Goal: Task Accomplishment & Management: Use online tool/utility

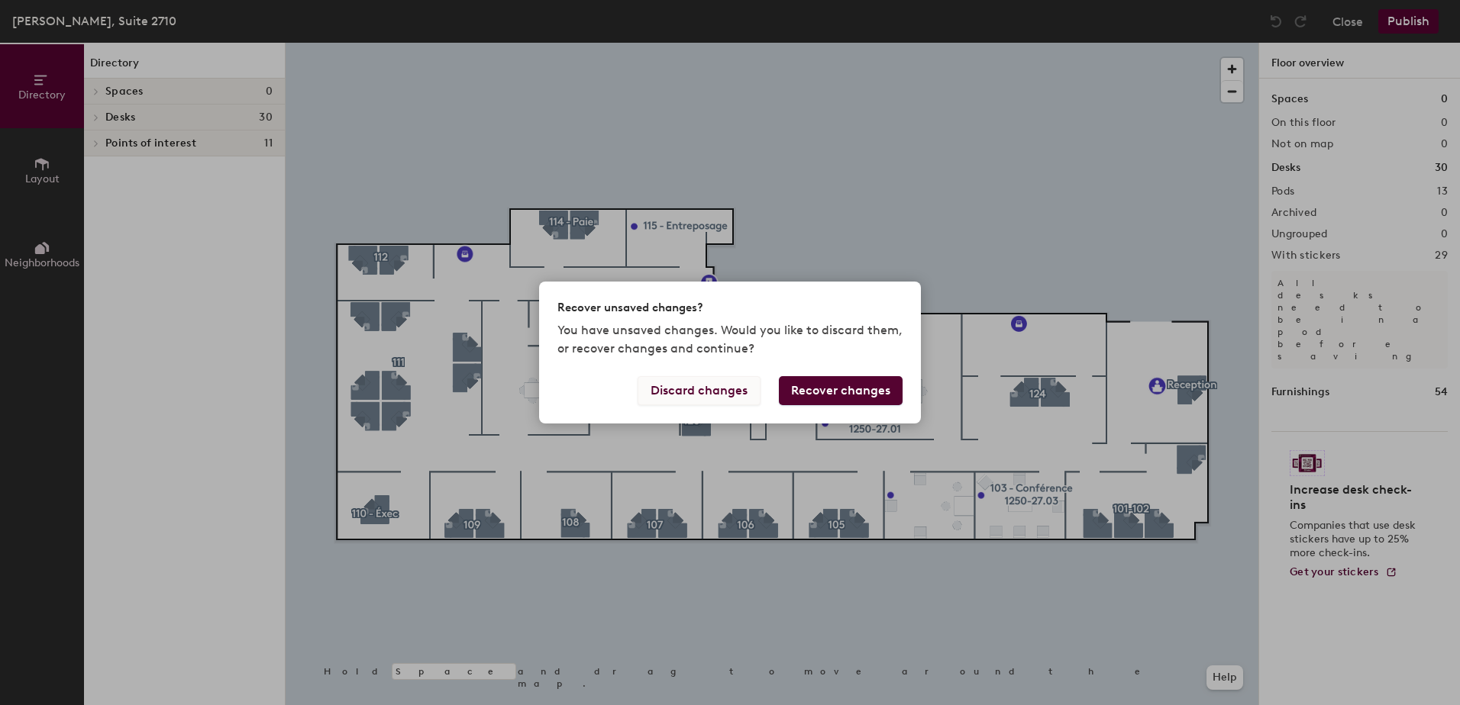
click at [716, 388] on button "Discard changes" at bounding box center [698, 390] width 123 height 29
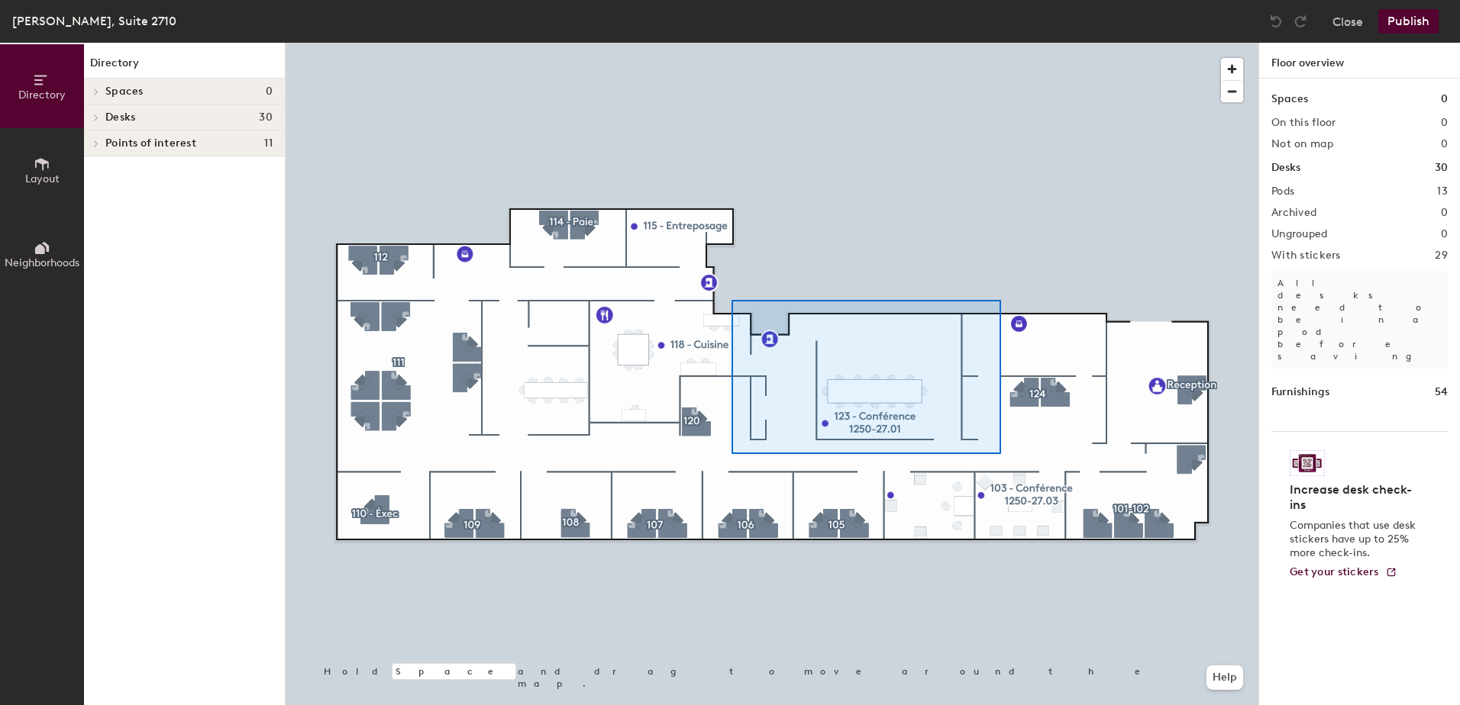
click at [673, 43] on div at bounding box center [771, 43] width 973 height 0
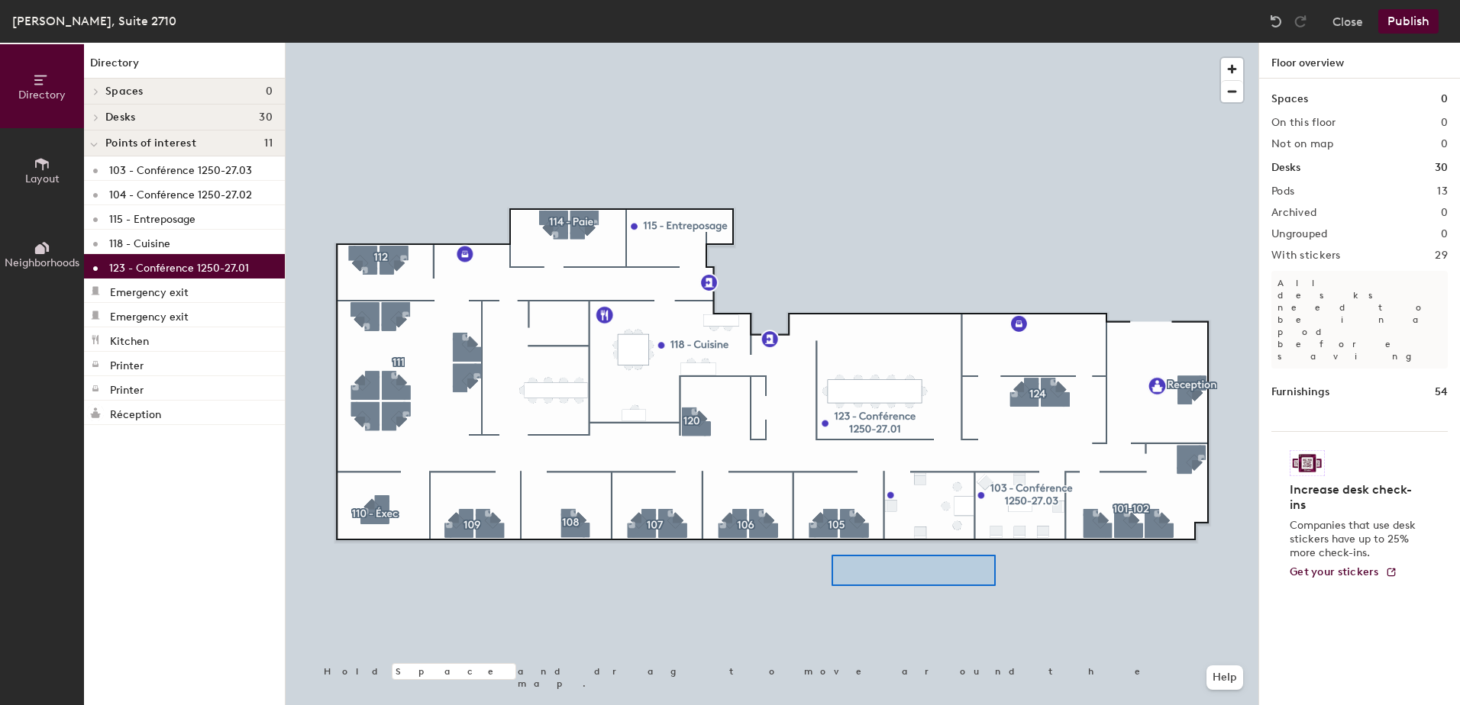
click at [831, 43] on div at bounding box center [771, 43] width 973 height 0
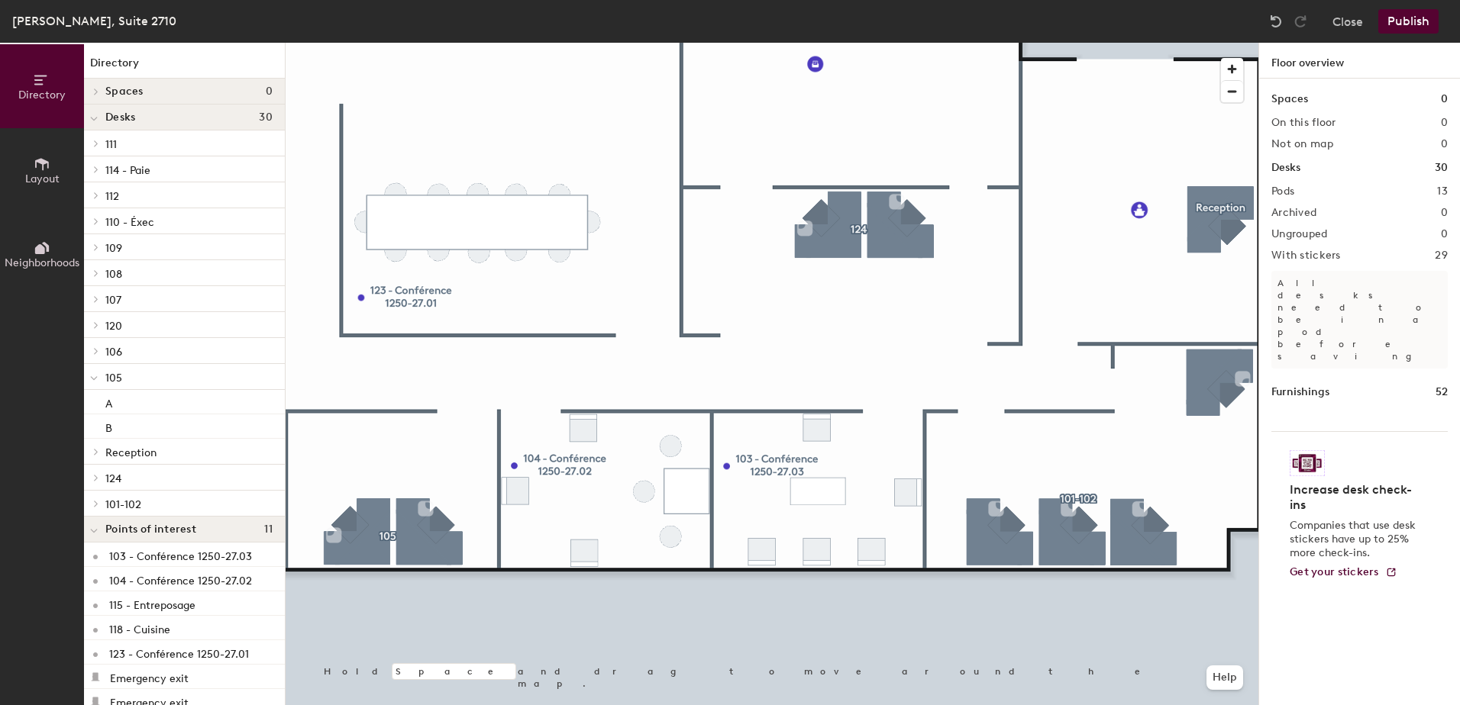
click at [827, 43] on div at bounding box center [771, 43] width 973 height 0
click at [863, 43] on div at bounding box center [771, 43] width 973 height 0
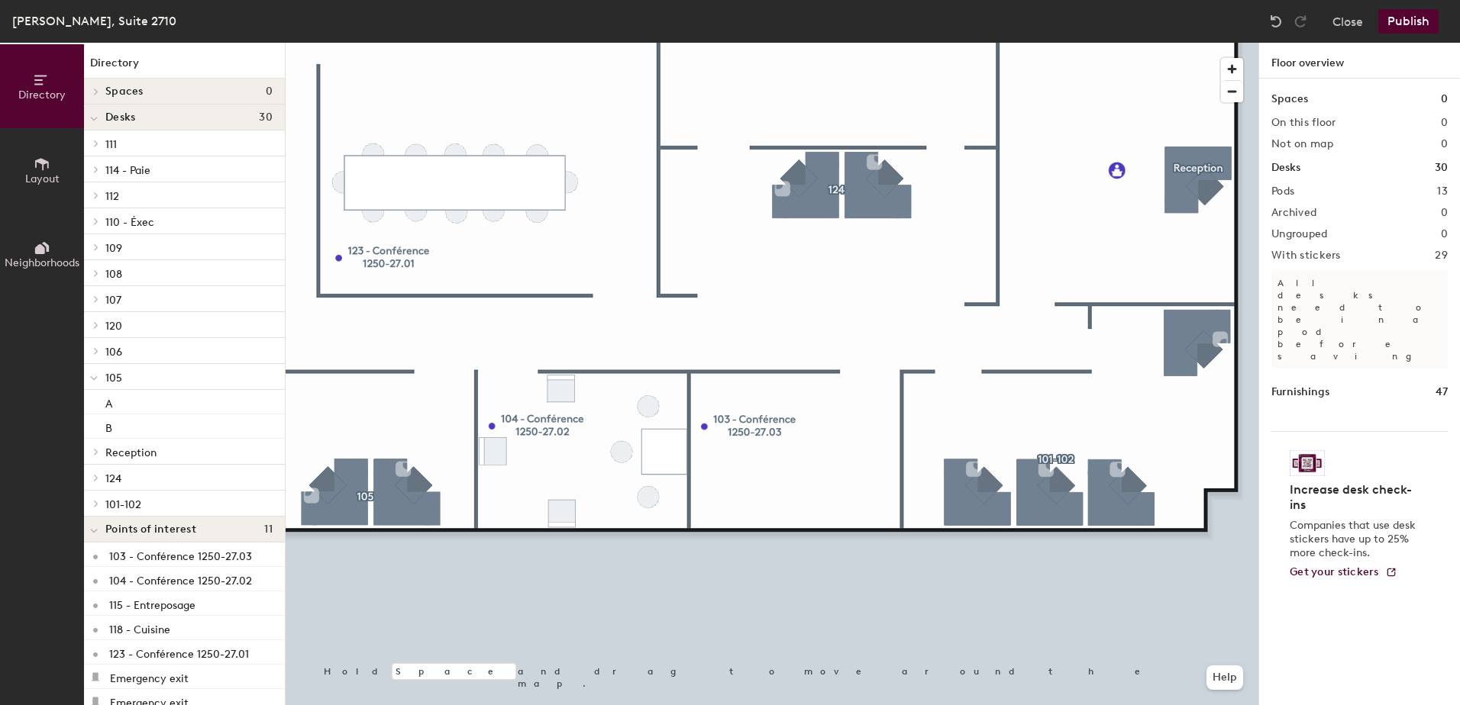
click at [488, 43] on div at bounding box center [771, 43] width 973 height 0
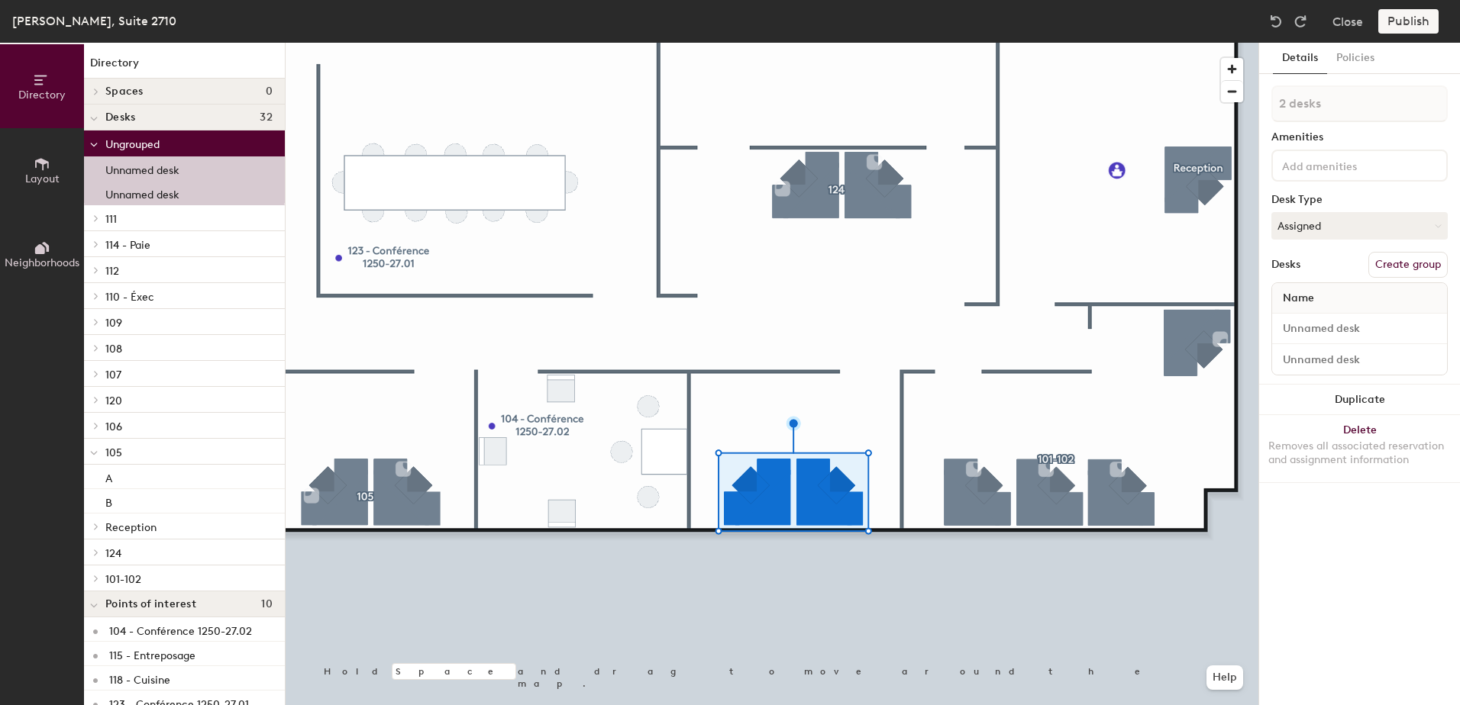
type input "1 desk"
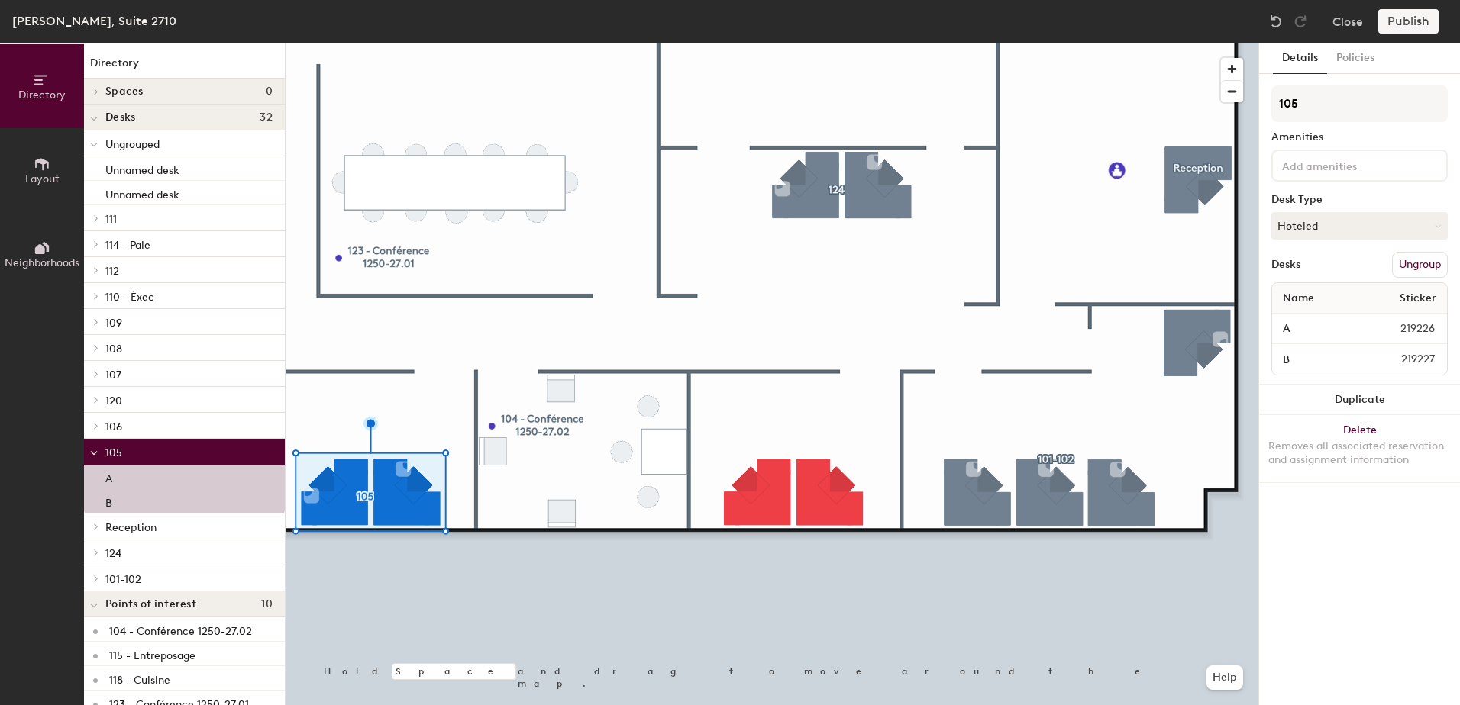
drag, startPoint x: 134, startPoint y: 453, endPoint x: 118, endPoint y: 454, distance: 16.0
click at [118, 454] on span "105" at bounding box center [113, 453] width 17 height 13
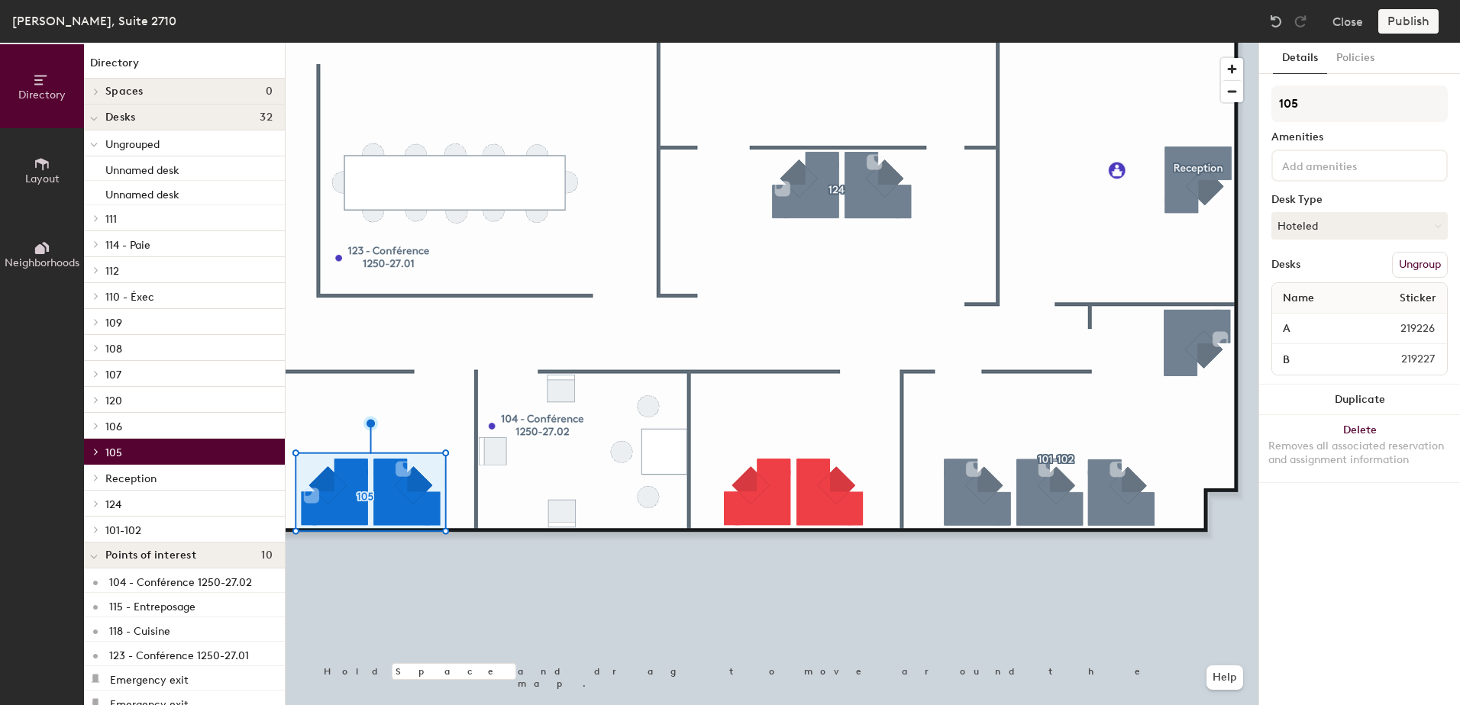
click at [146, 455] on p "105" at bounding box center [188, 452] width 167 height 20
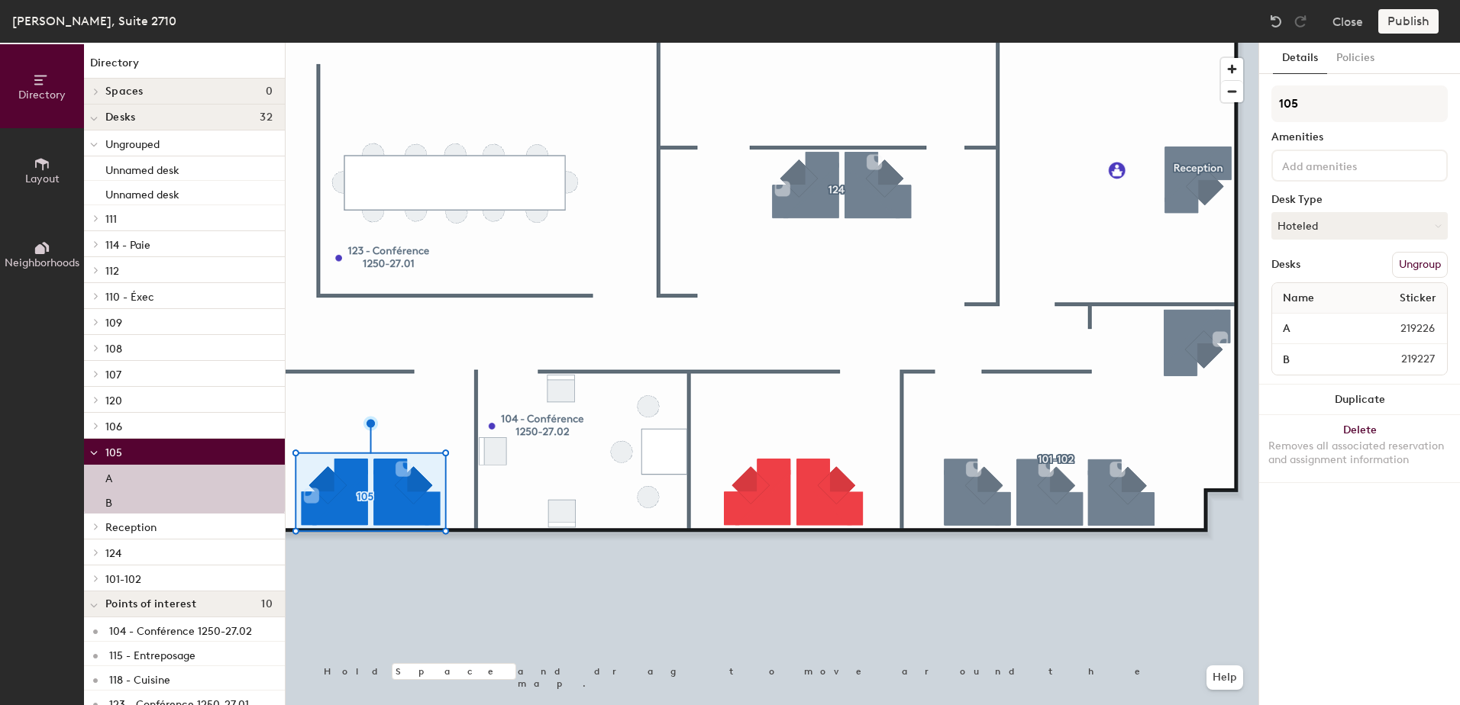
click at [146, 454] on p "105" at bounding box center [188, 452] width 167 height 20
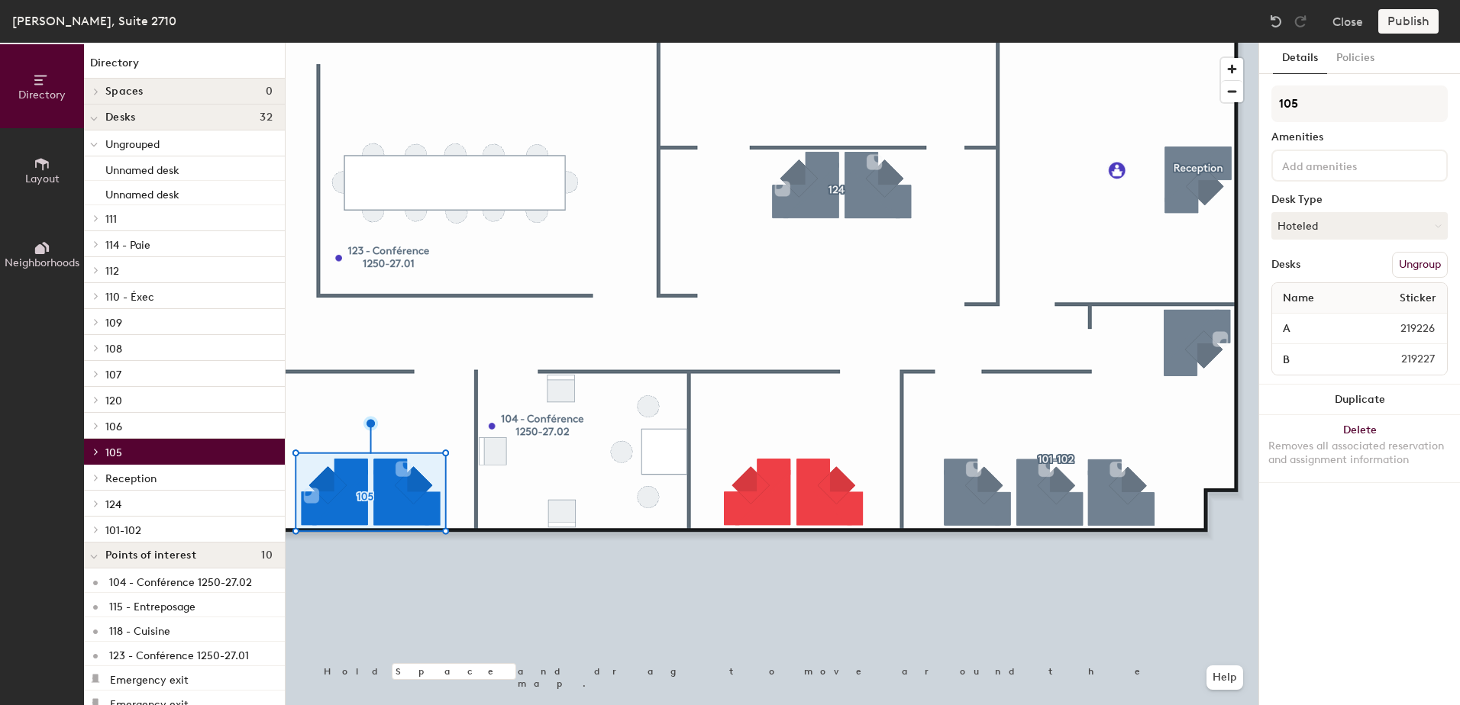
click at [147, 150] on span "Ungrouped" at bounding box center [132, 144] width 54 height 13
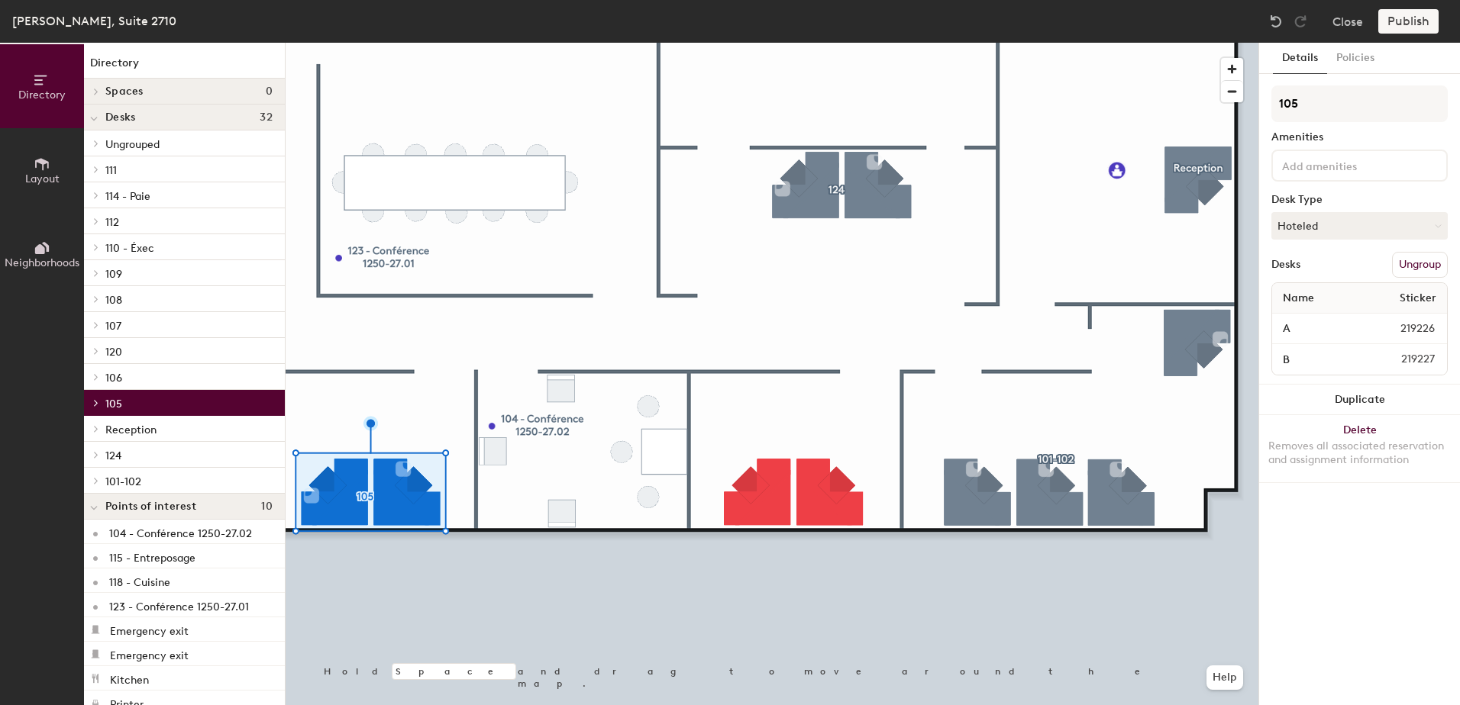
click at [147, 150] on span "Ungrouped" at bounding box center [132, 144] width 54 height 13
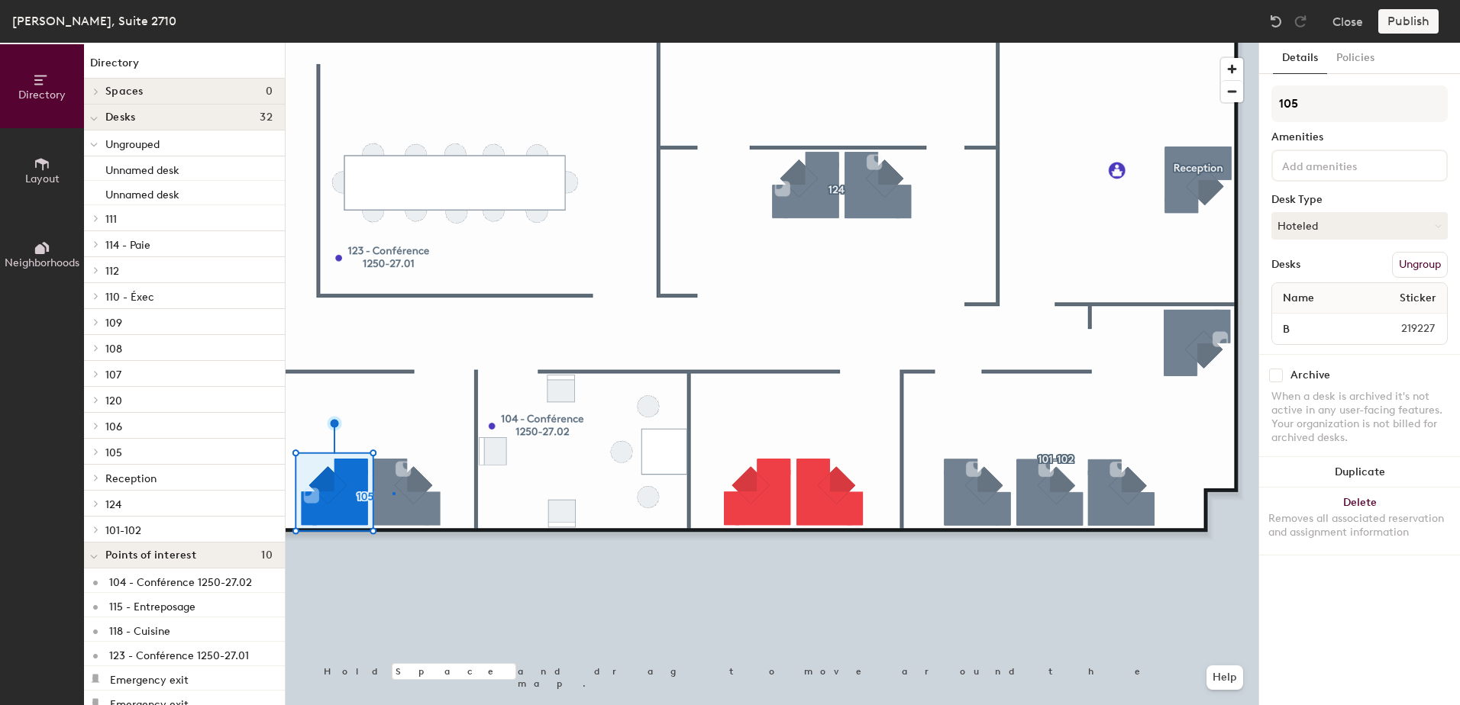
click at [393, 43] on div at bounding box center [771, 43] width 973 height 0
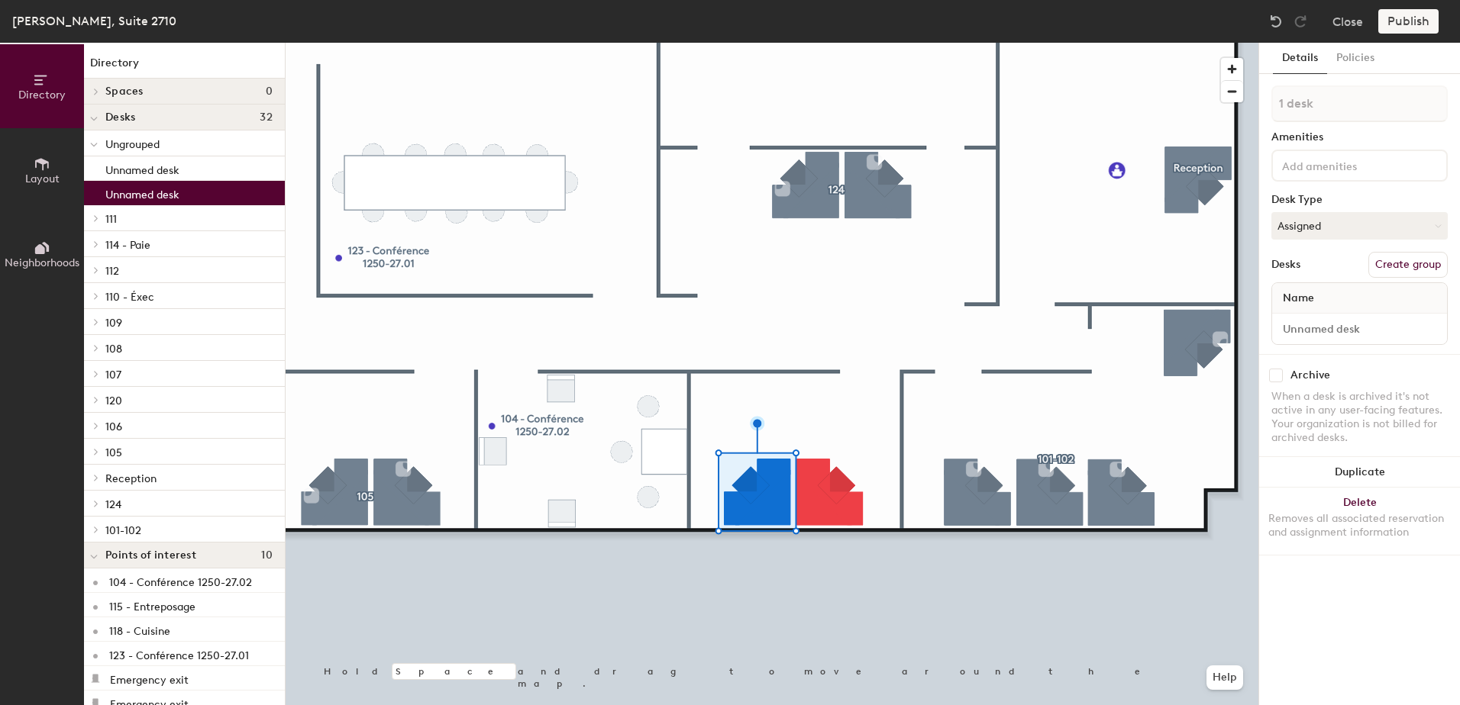
click at [142, 140] on span "Ungrouped" at bounding box center [132, 144] width 54 height 13
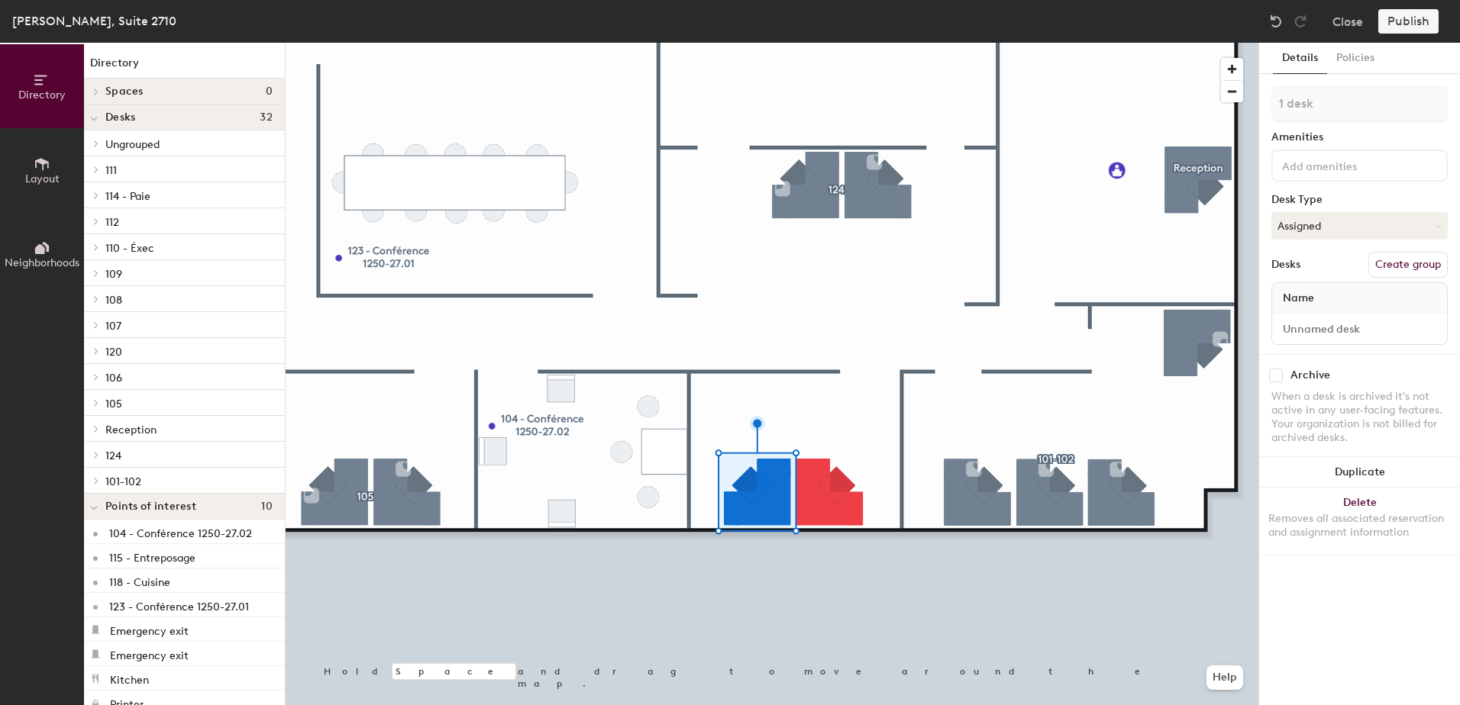
click at [123, 170] on p "111" at bounding box center [188, 170] width 167 height 20
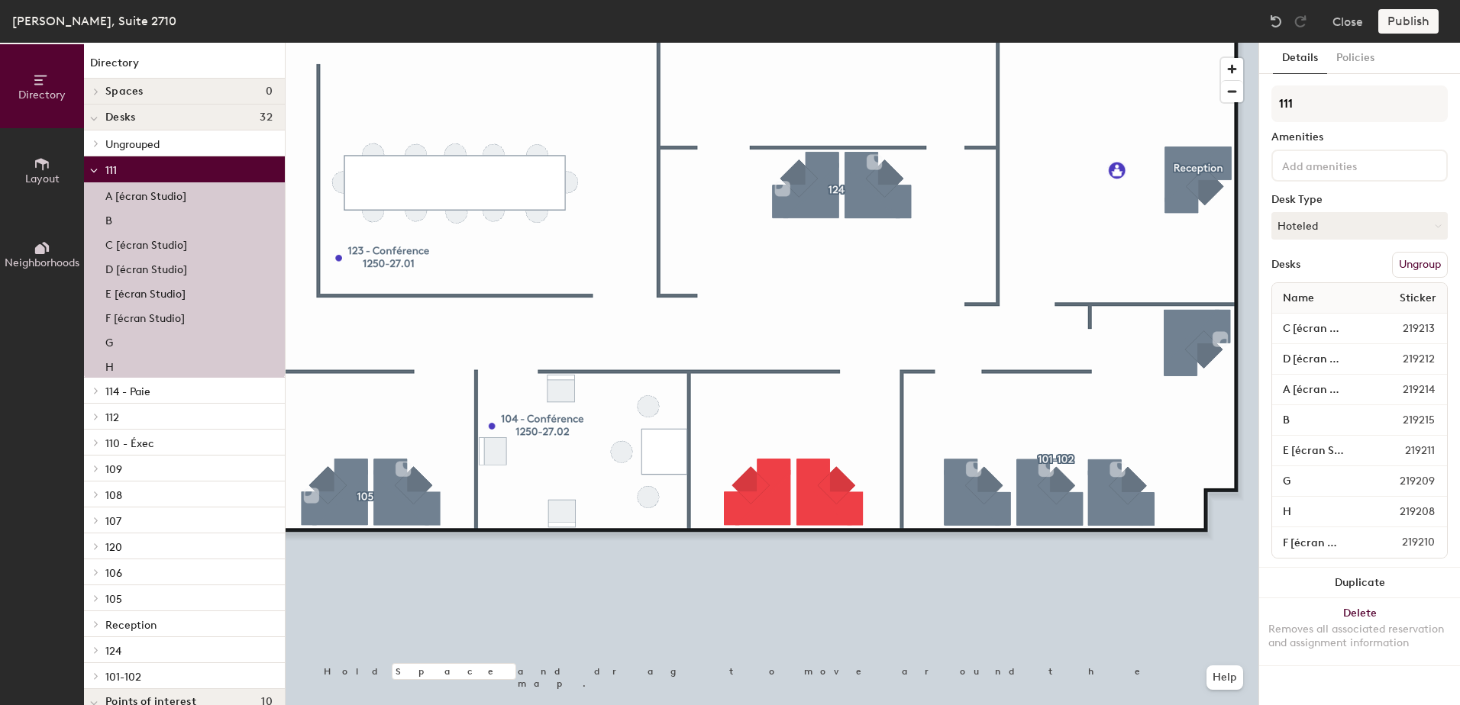
click at [130, 175] on p "111" at bounding box center [188, 170] width 167 height 20
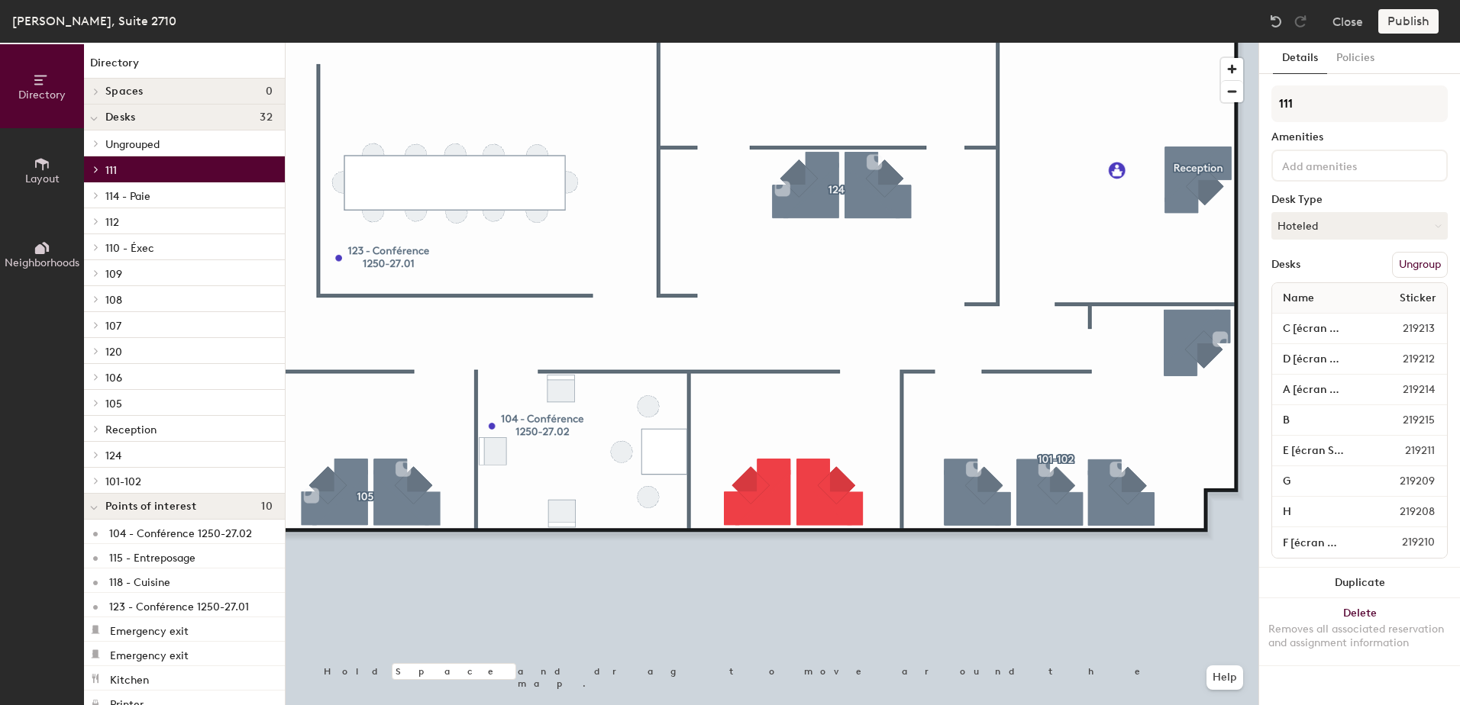
click at [129, 143] on span "Ungrouped" at bounding box center [132, 144] width 54 height 13
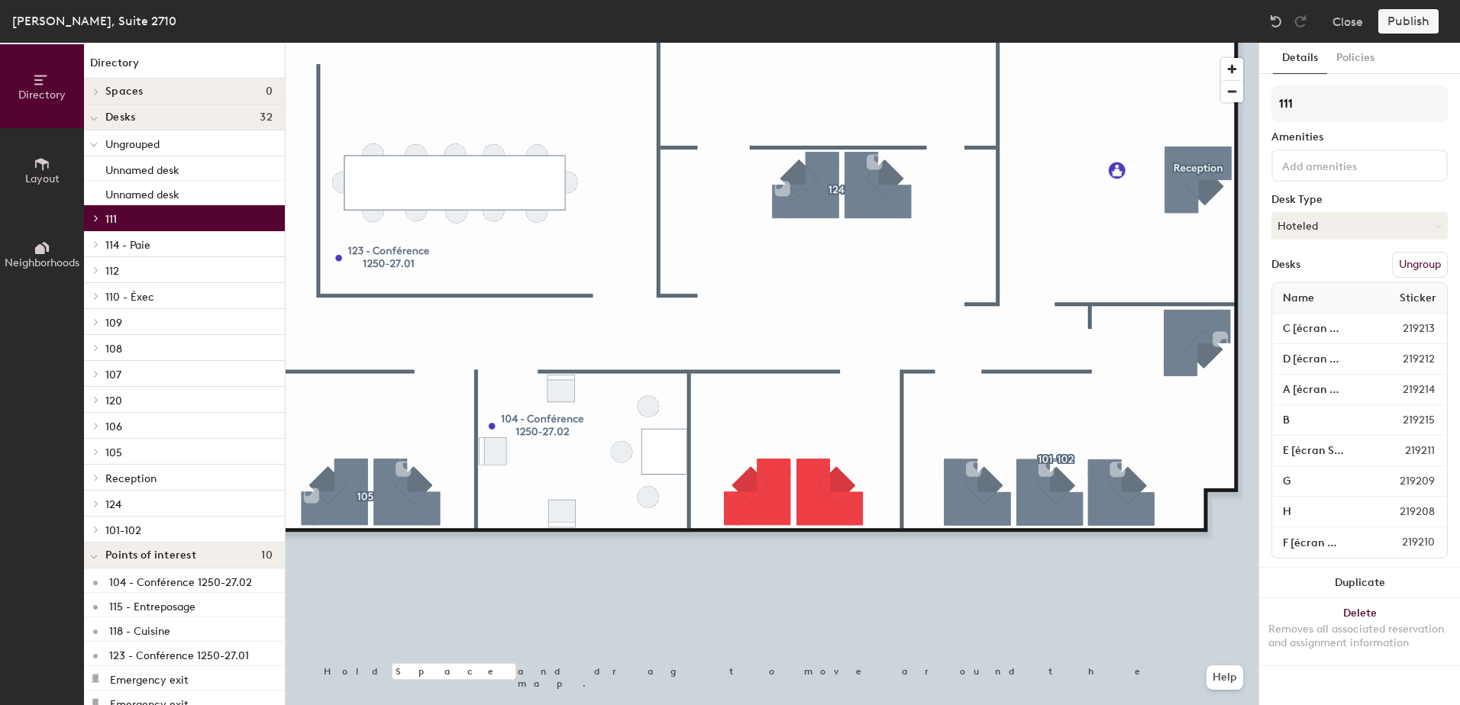
click at [139, 141] on span "Ungrouped" at bounding box center [132, 144] width 54 height 13
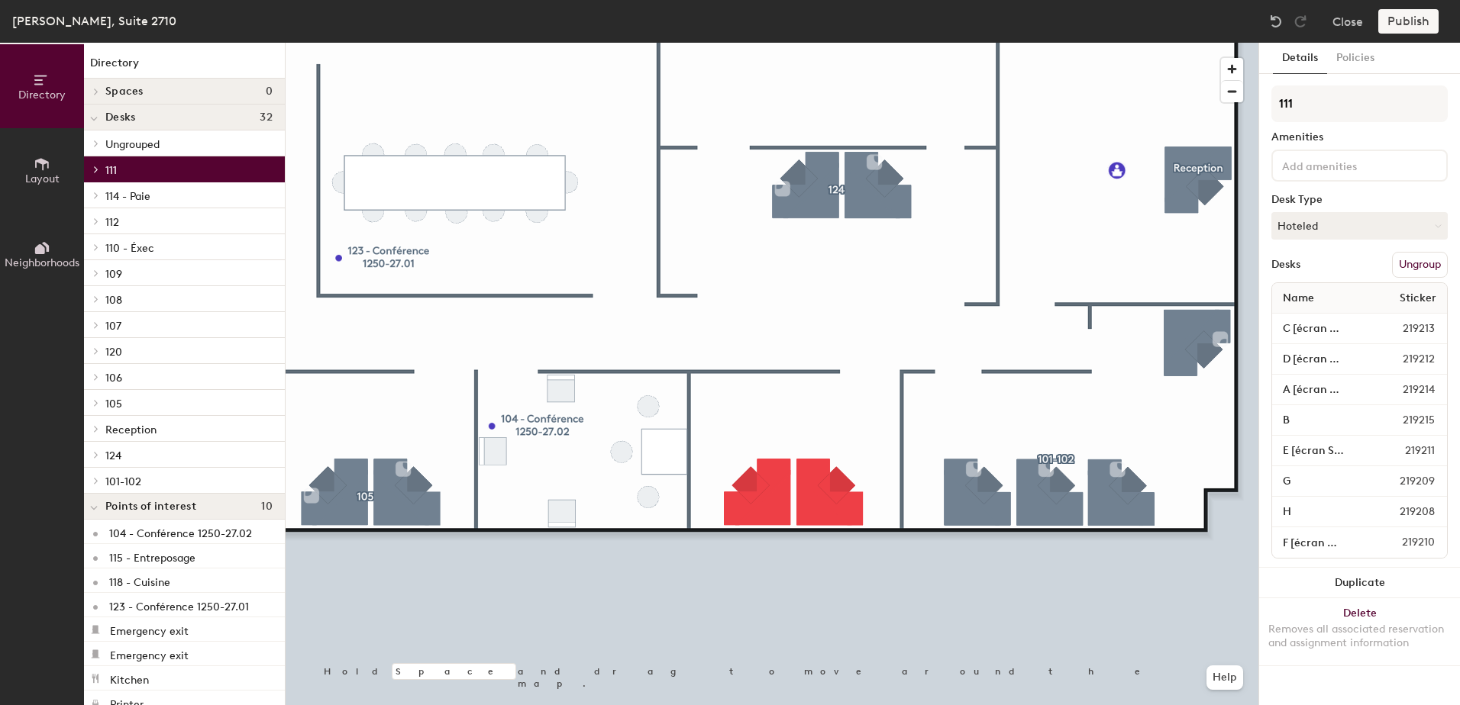
click at [139, 141] on span "Ungrouped" at bounding box center [132, 144] width 54 height 13
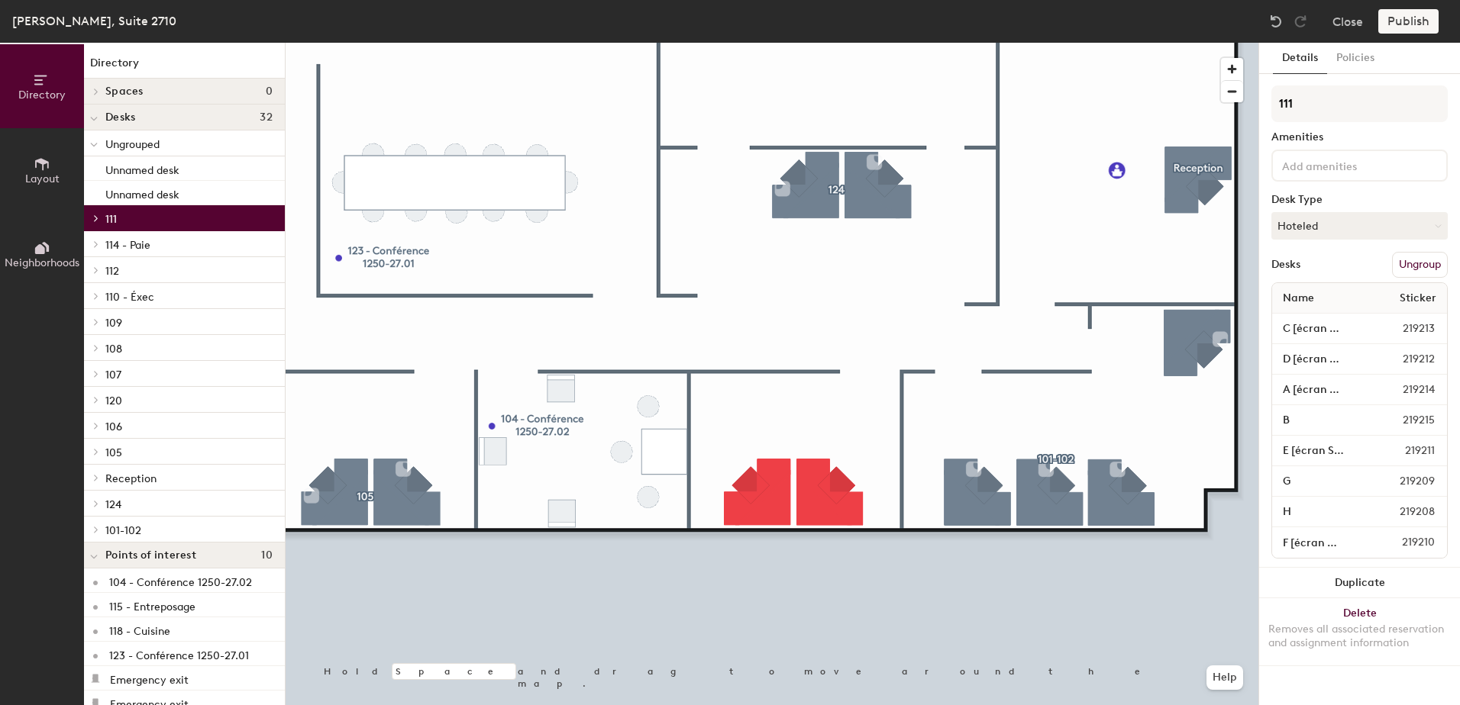
click at [140, 139] on span "Ungrouped" at bounding box center [132, 144] width 54 height 13
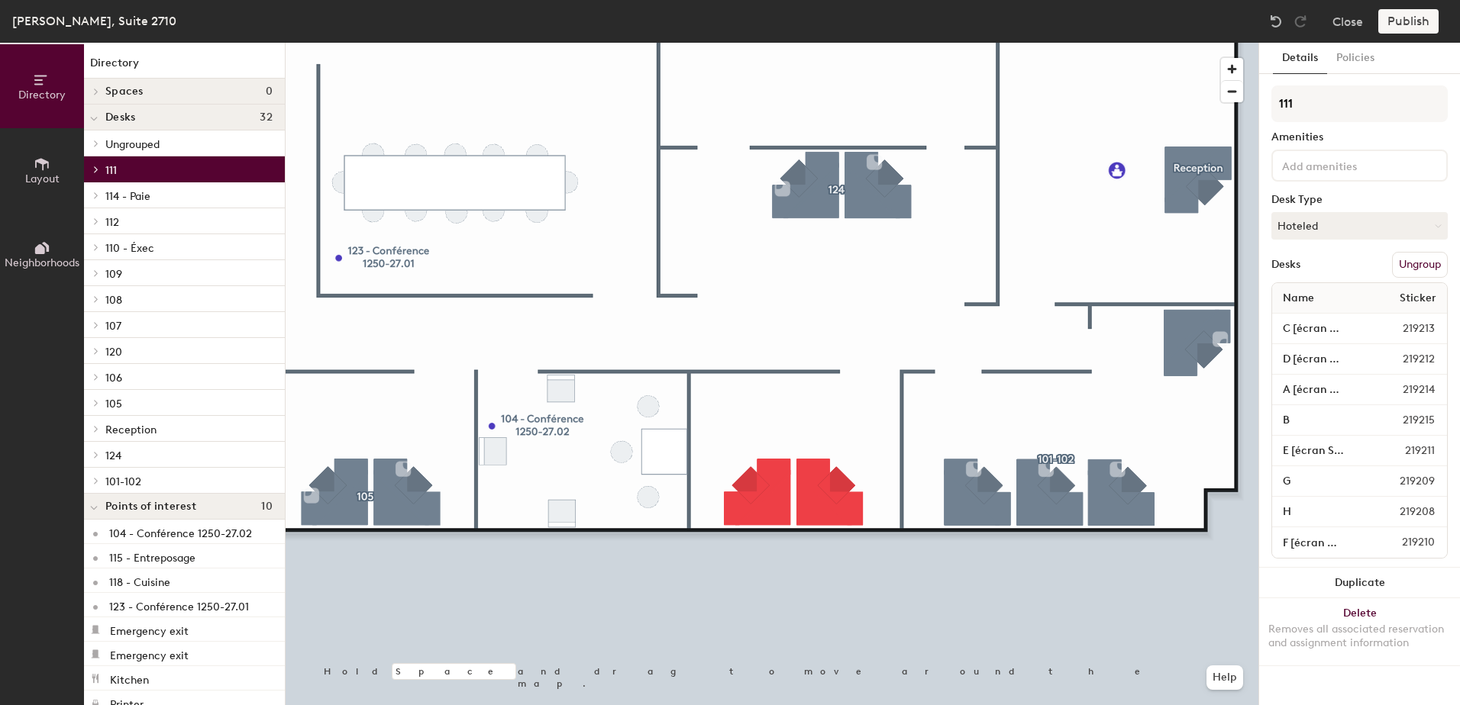
click at [140, 139] on span "Ungrouped" at bounding box center [132, 144] width 54 height 13
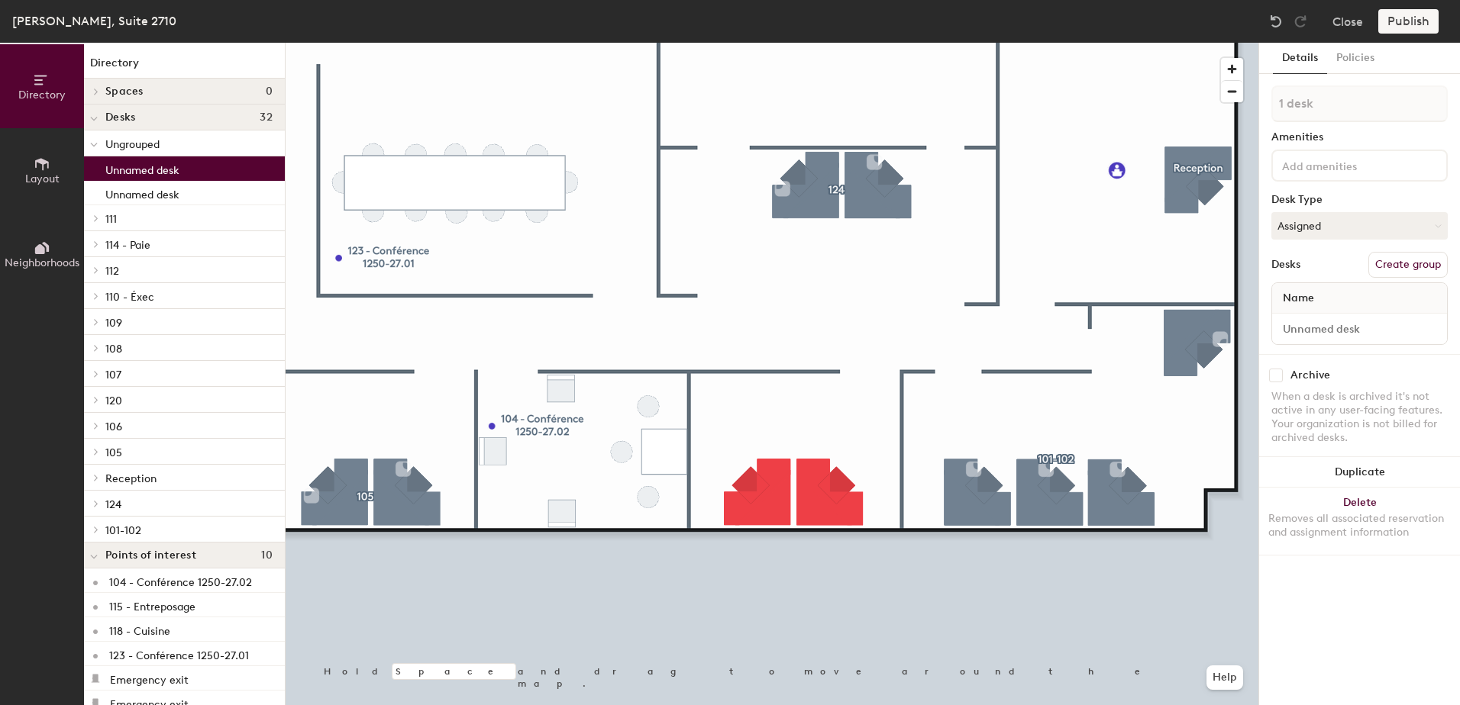
click at [143, 171] on p "Unnamed desk" at bounding box center [142, 169] width 74 height 18
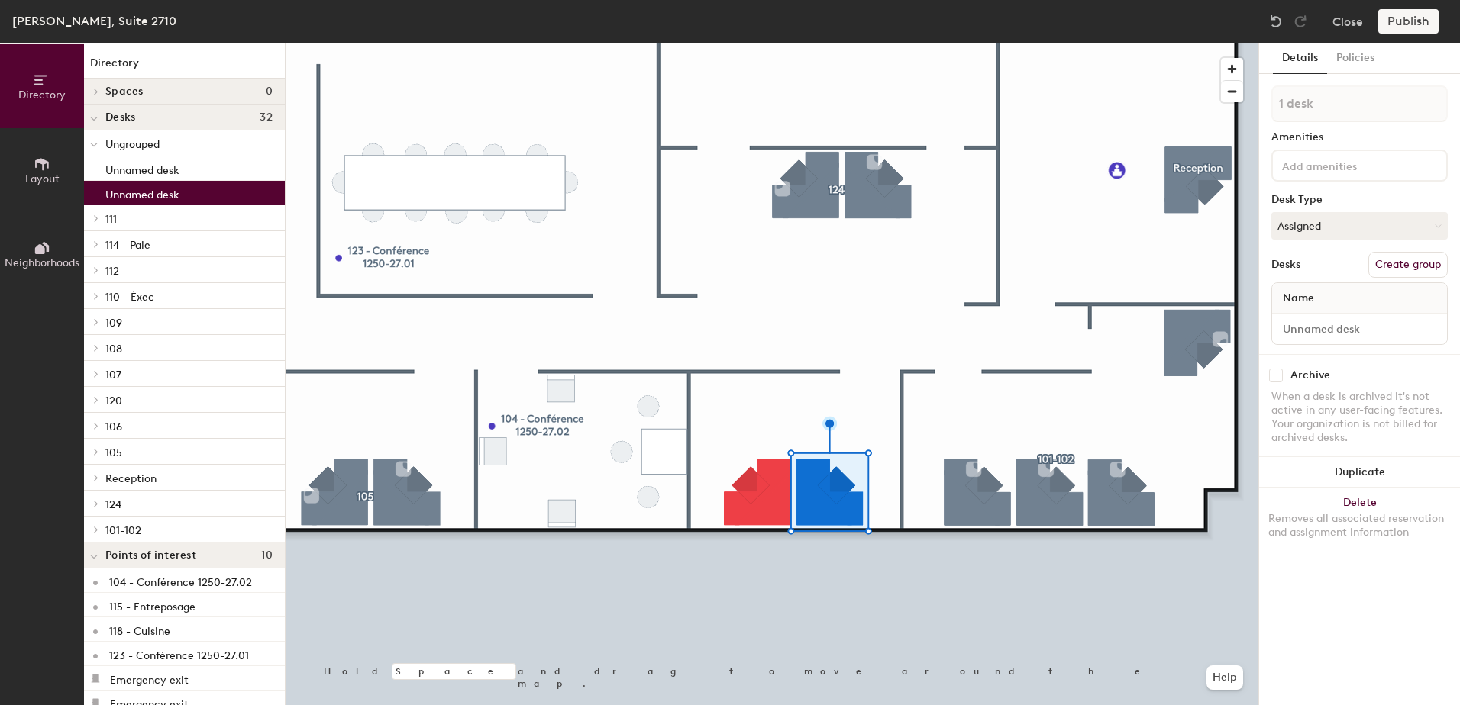
click at [165, 192] on p "Unnamed desk" at bounding box center [142, 193] width 74 height 18
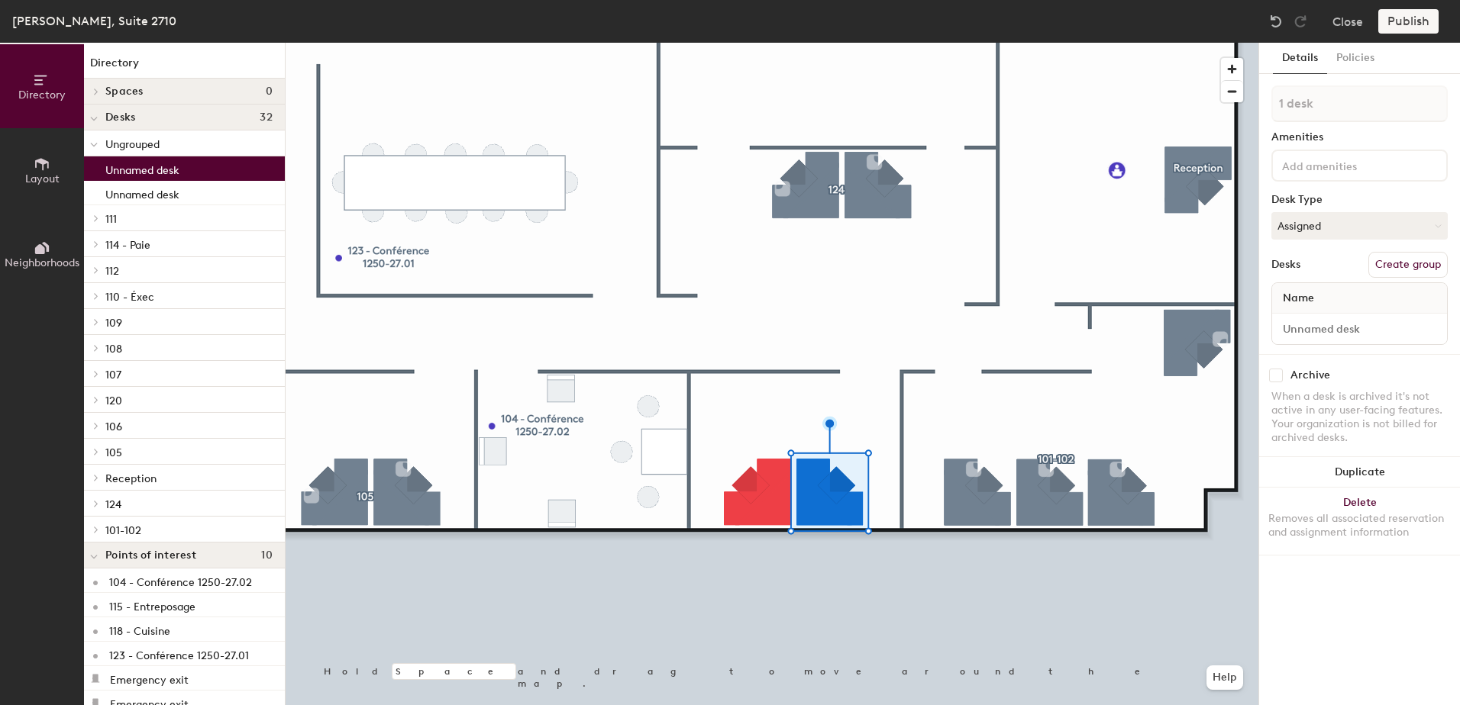
type input "2 desks"
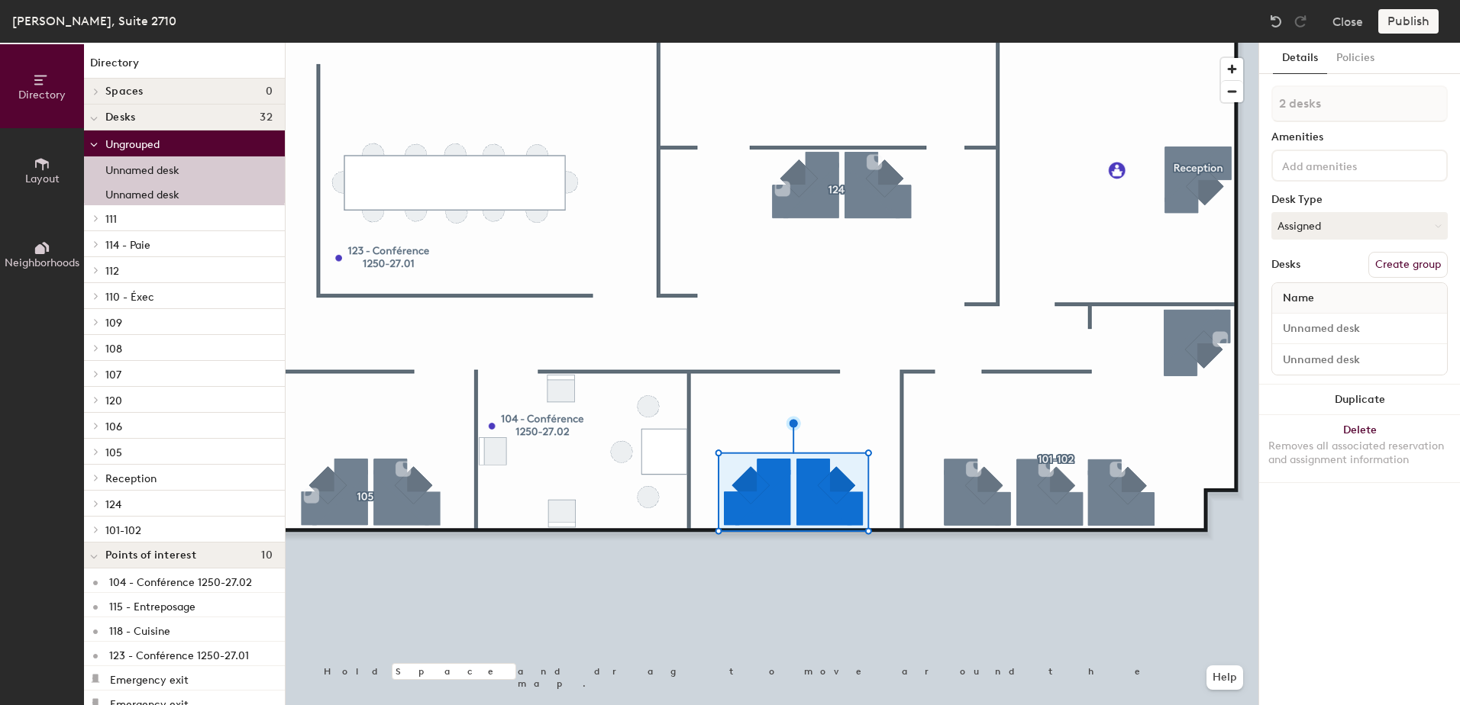
click at [1398, 266] on button "Create group" at bounding box center [1407, 265] width 79 height 26
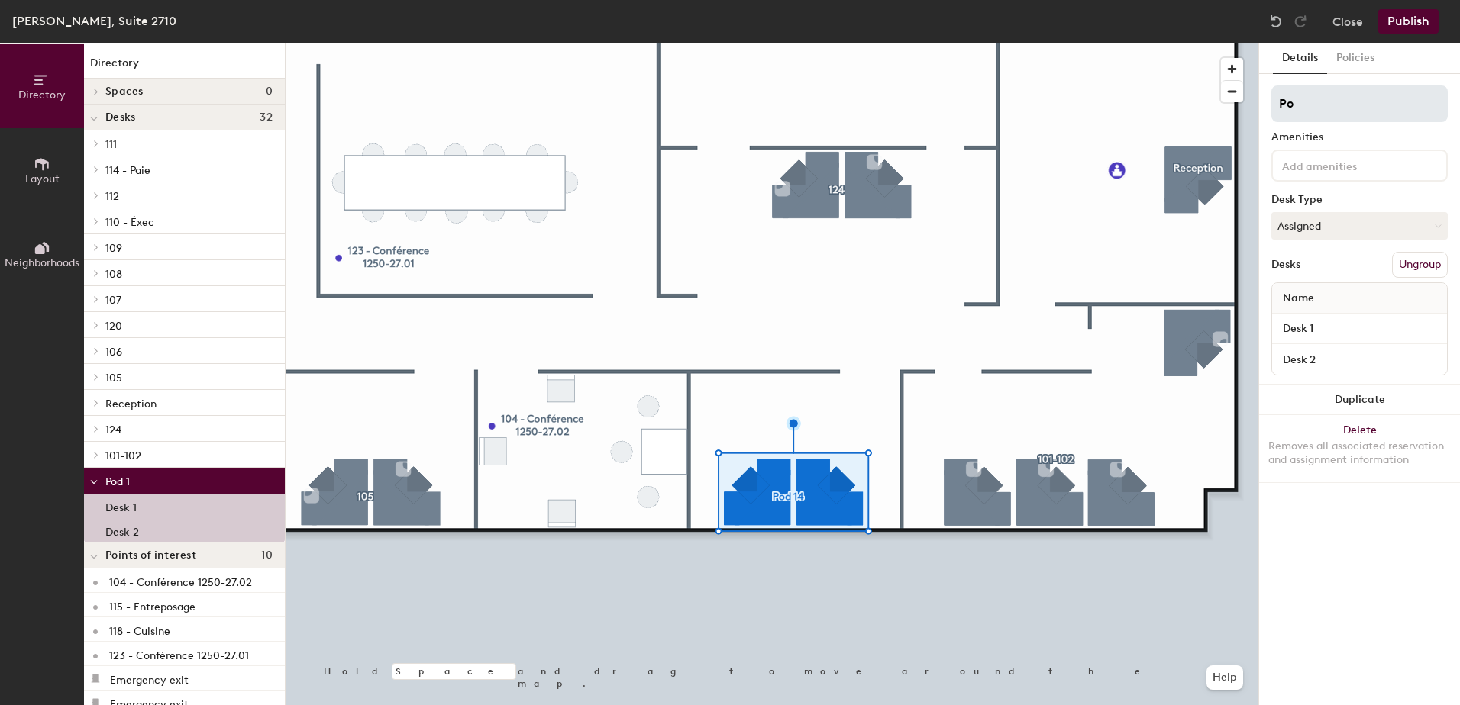
type input "P"
type input "103"
click at [1333, 333] on input "Desk 1" at bounding box center [1359, 328] width 169 height 21
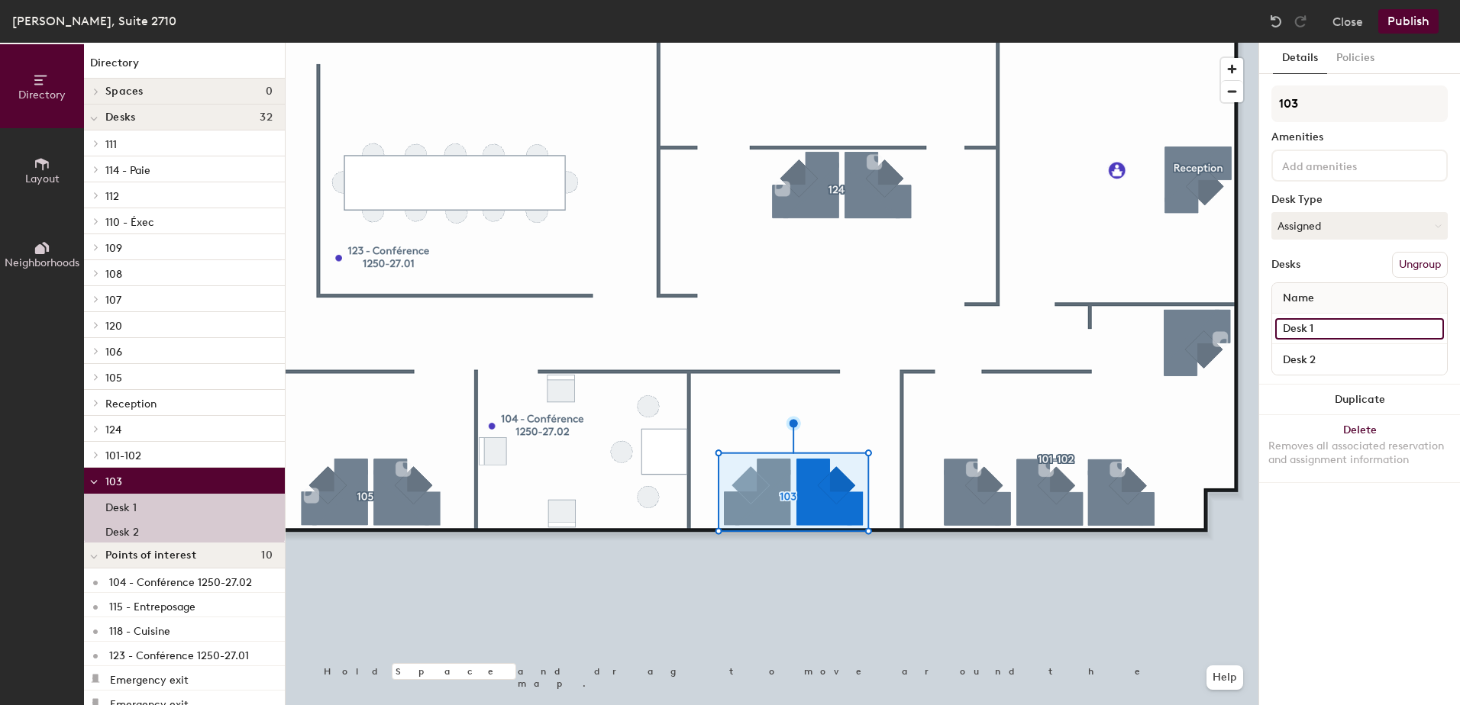
click at [1333, 333] on input "Desk 1" at bounding box center [1359, 328] width 169 height 21
type input "A"
click at [1334, 355] on input "Desk 2" at bounding box center [1359, 359] width 169 height 21
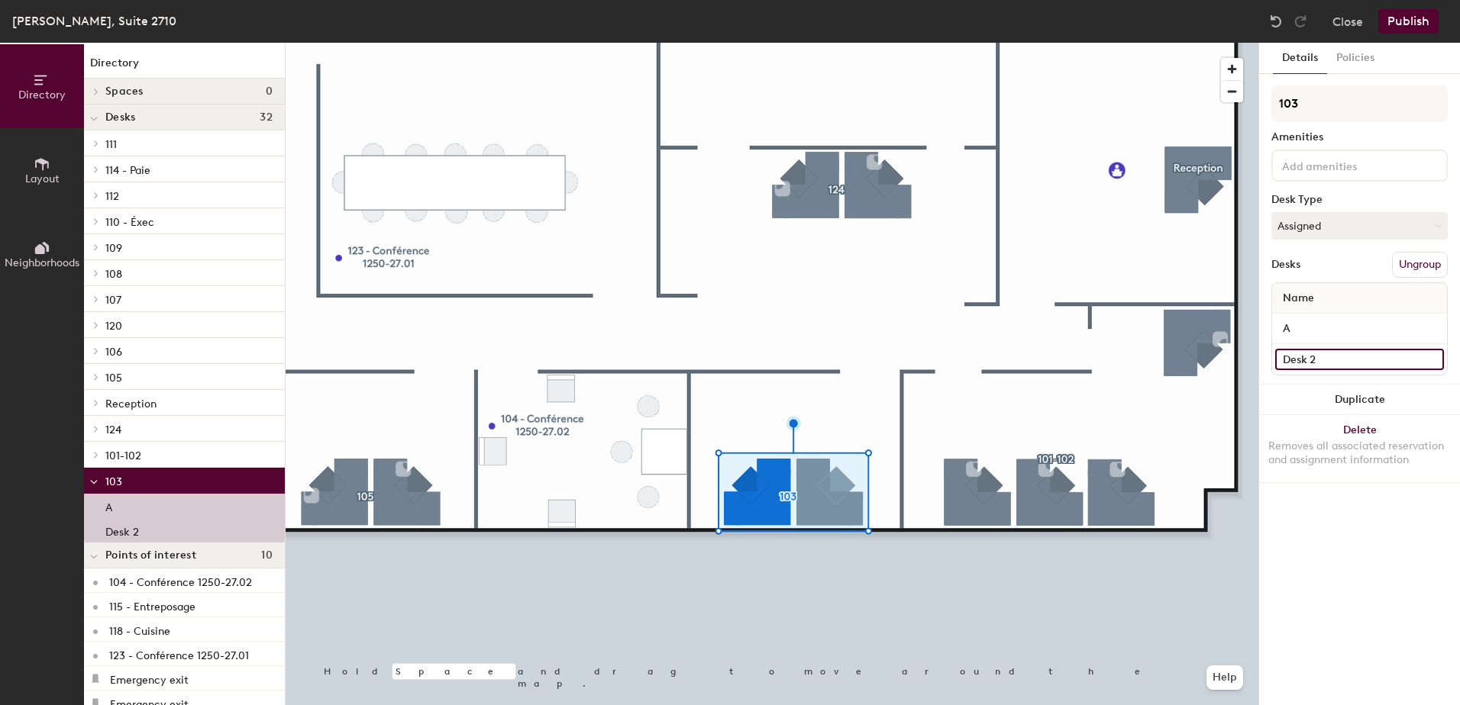
click at [1339, 358] on input "Desk 2" at bounding box center [1359, 359] width 169 height 21
click at [1363, 518] on div "Details Policies 103 Amenities Desk Type Assigned Desks Ungroup Name A Desk 2 D…" at bounding box center [1359, 374] width 201 height 663
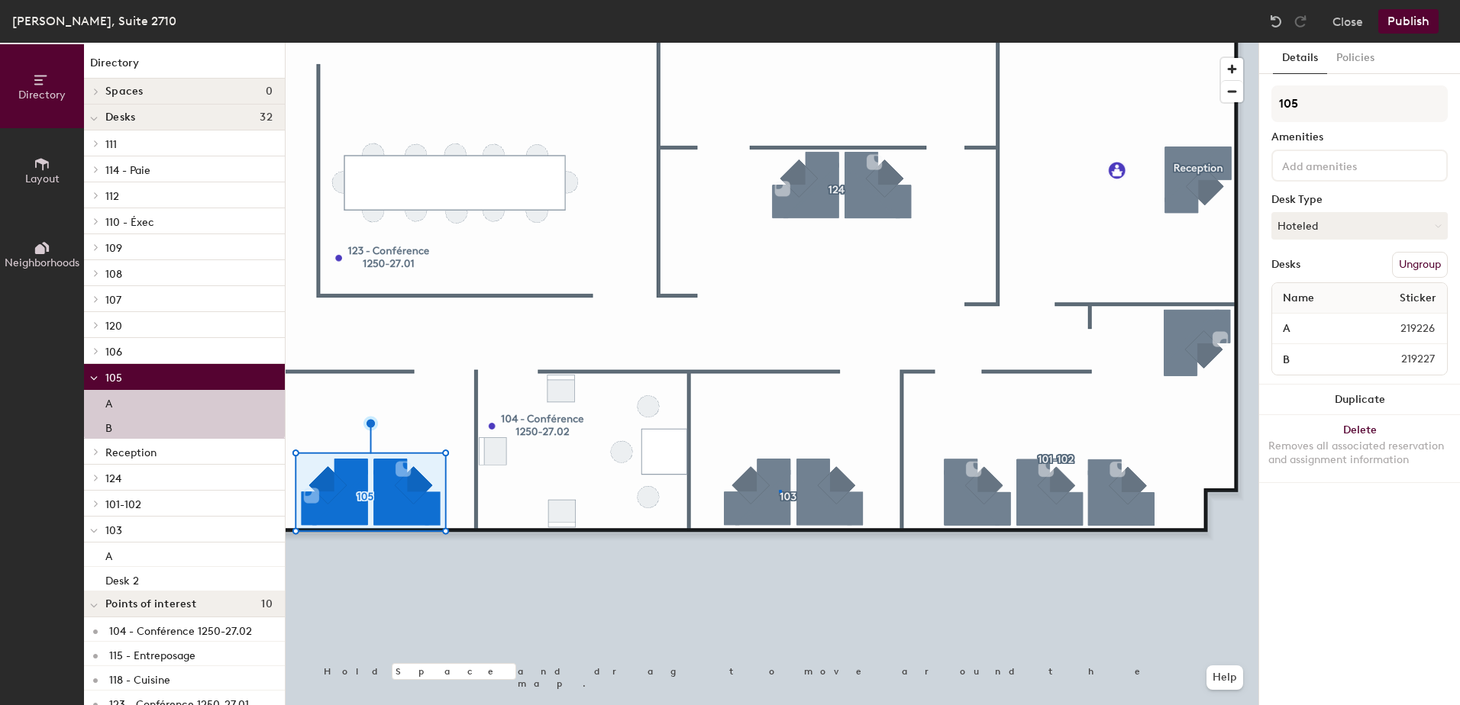
click at [779, 43] on div at bounding box center [771, 43] width 973 height 0
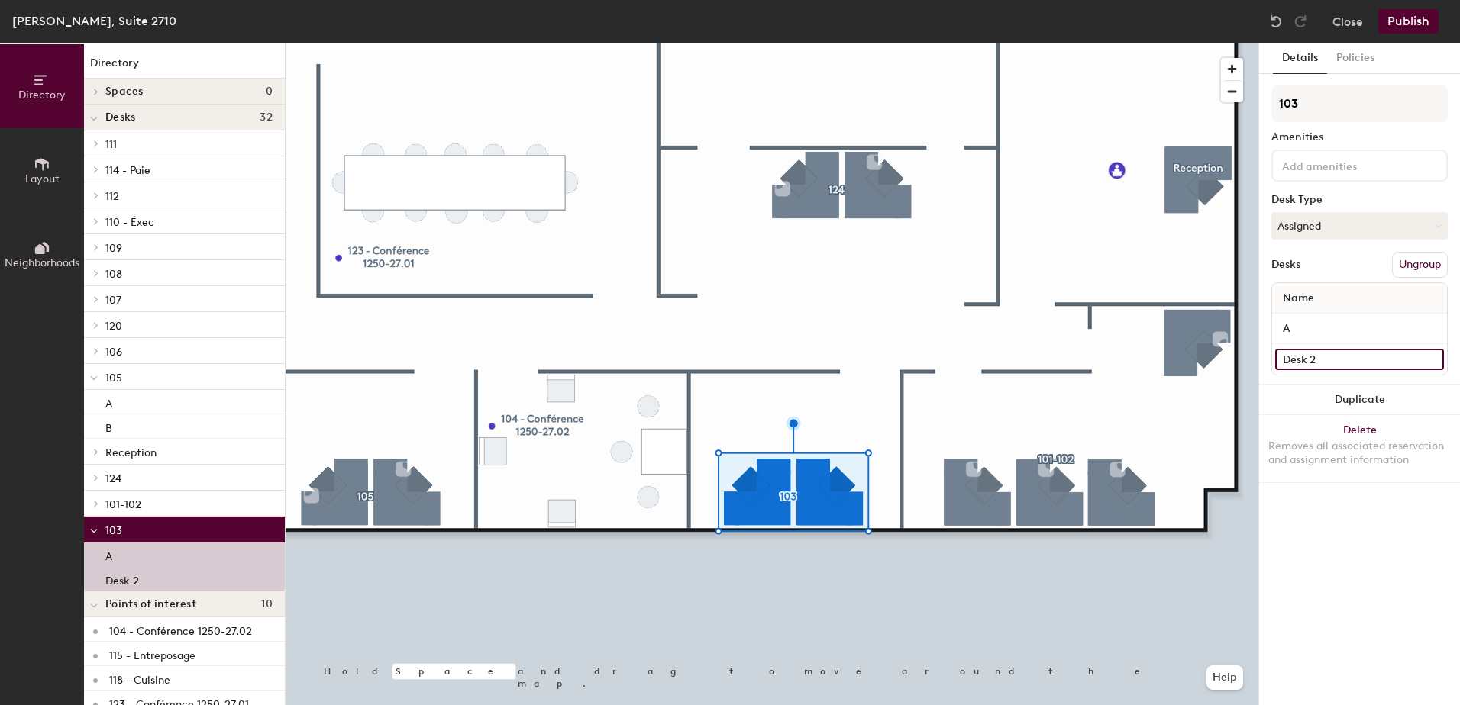
click at [1308, 362] on input "Desk 2" at bounding box center [1359, 359] width 169 height 21
type input "B"
click at [1354, 516] on div "Details Policies 103 Amenities Desk Type Assigned Desks Ungroup Name A B Duplic…" at bounding box center [1359, 374] width 201 height 663
click at [1358, 55] on button "Policies" at bounding box center [1355, 58] width 56 height 31
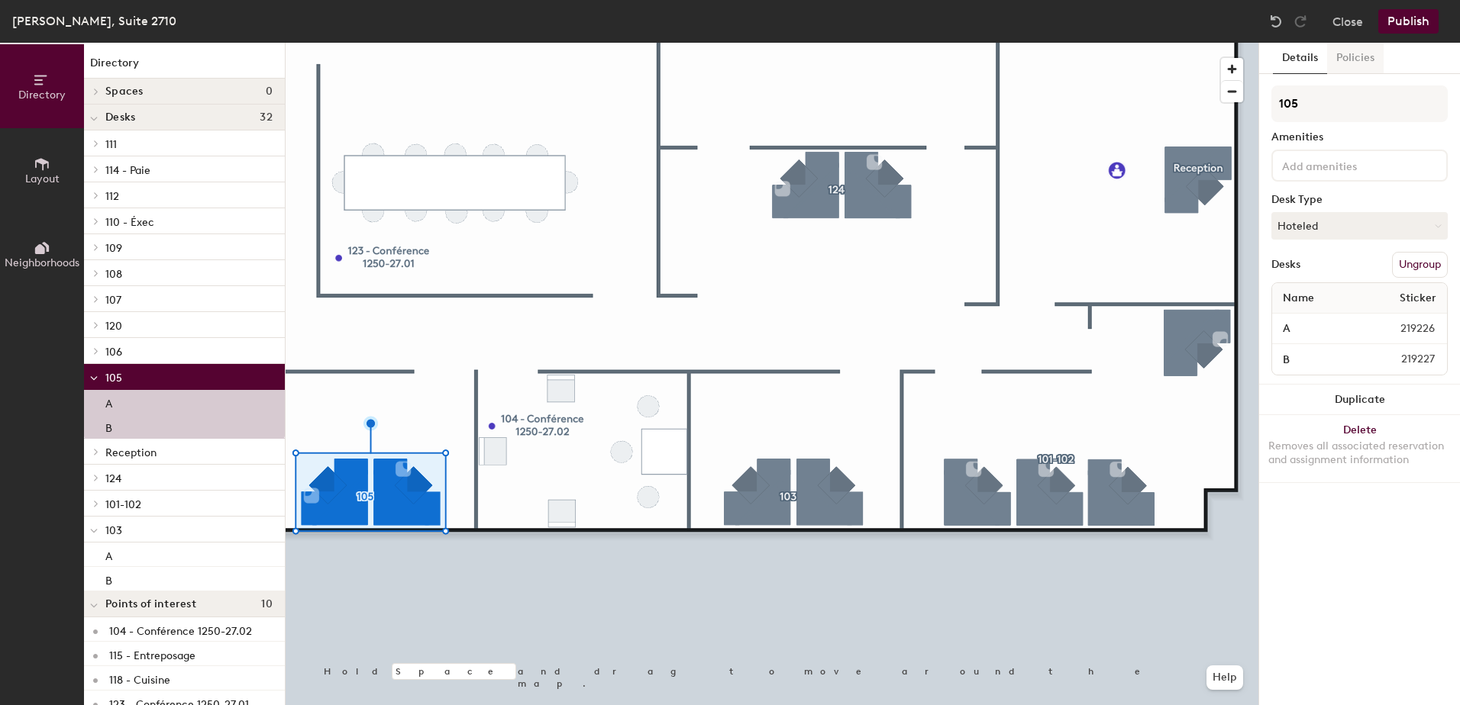
click at [1362, 56] on button "Policies" at bounding box center [1355, 58] width 56 height 31
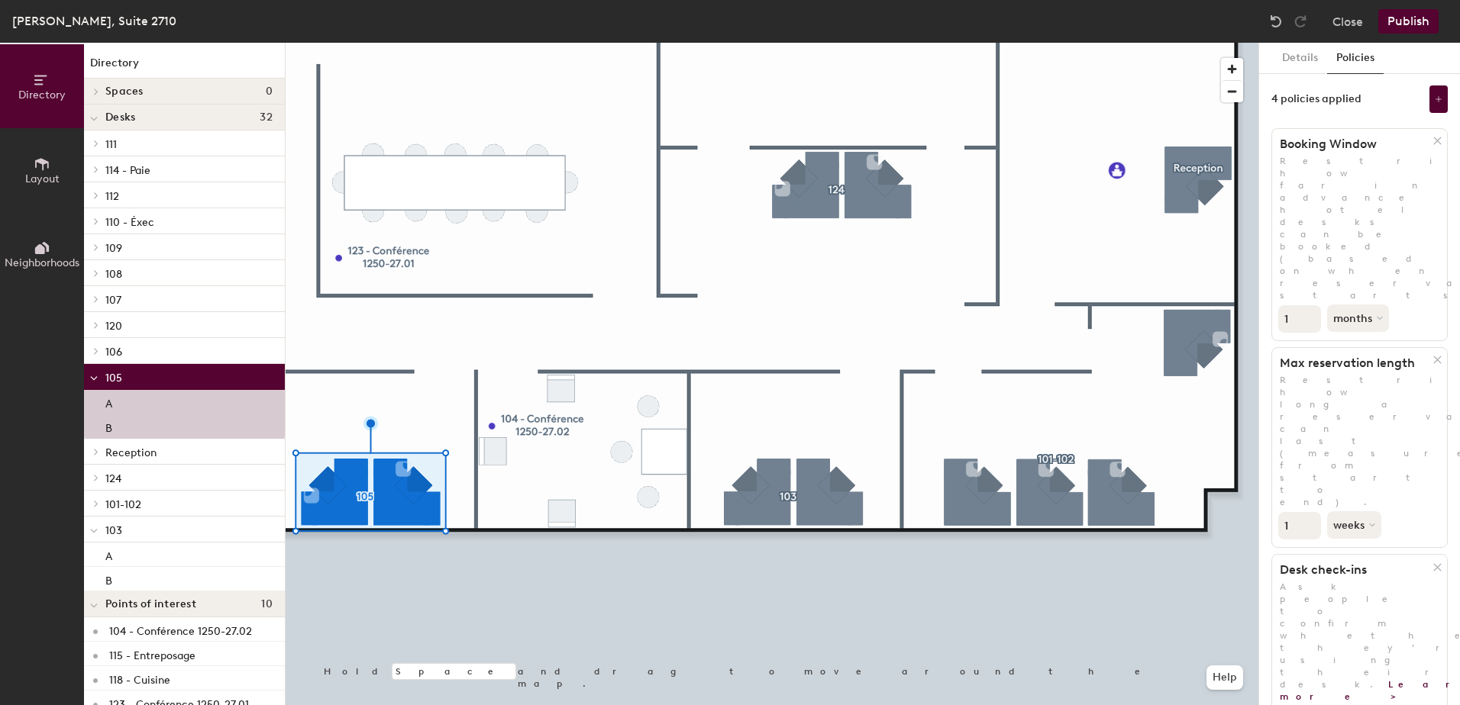
click at [847, 43] on div at bounding box center [771, 43] width 973 height 0
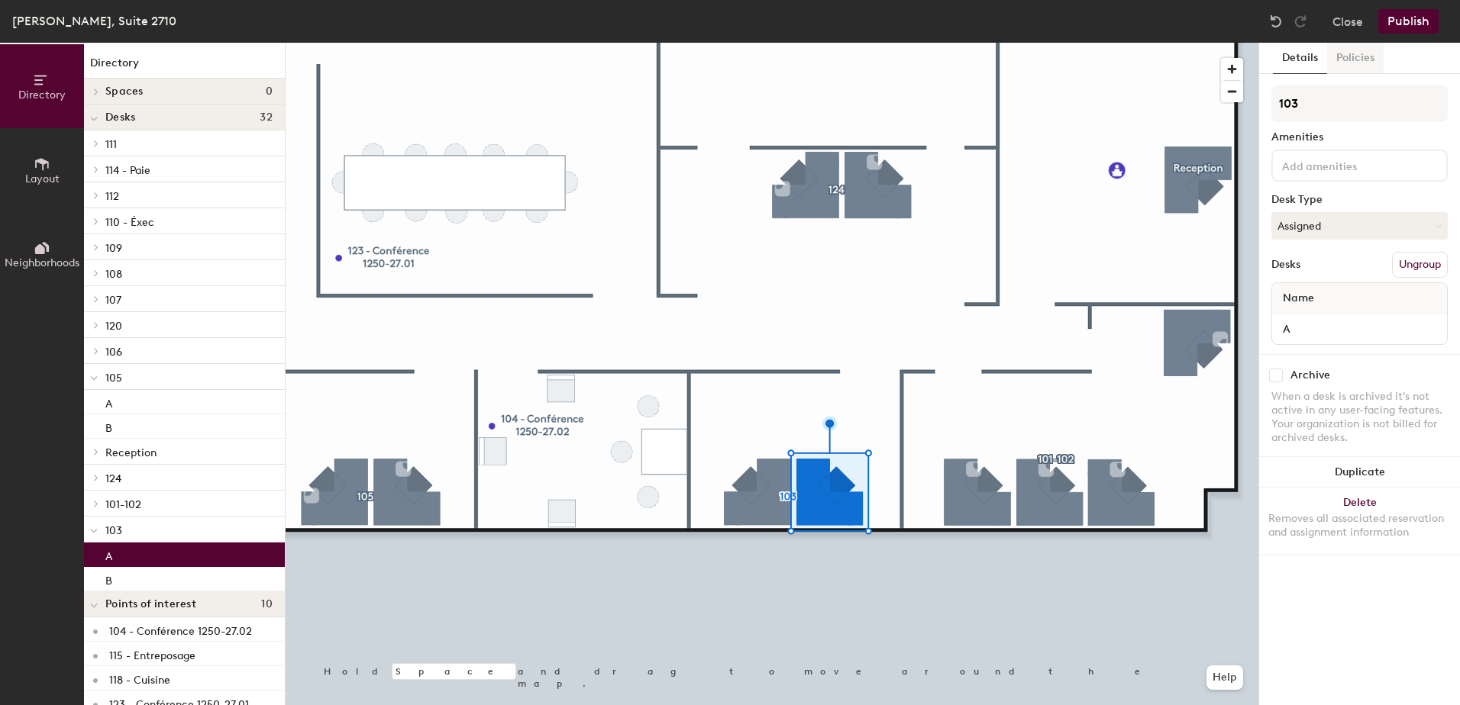
click at [1362, 47] on button "Policies" at bounding box center [1355, 58] width 56 height 31
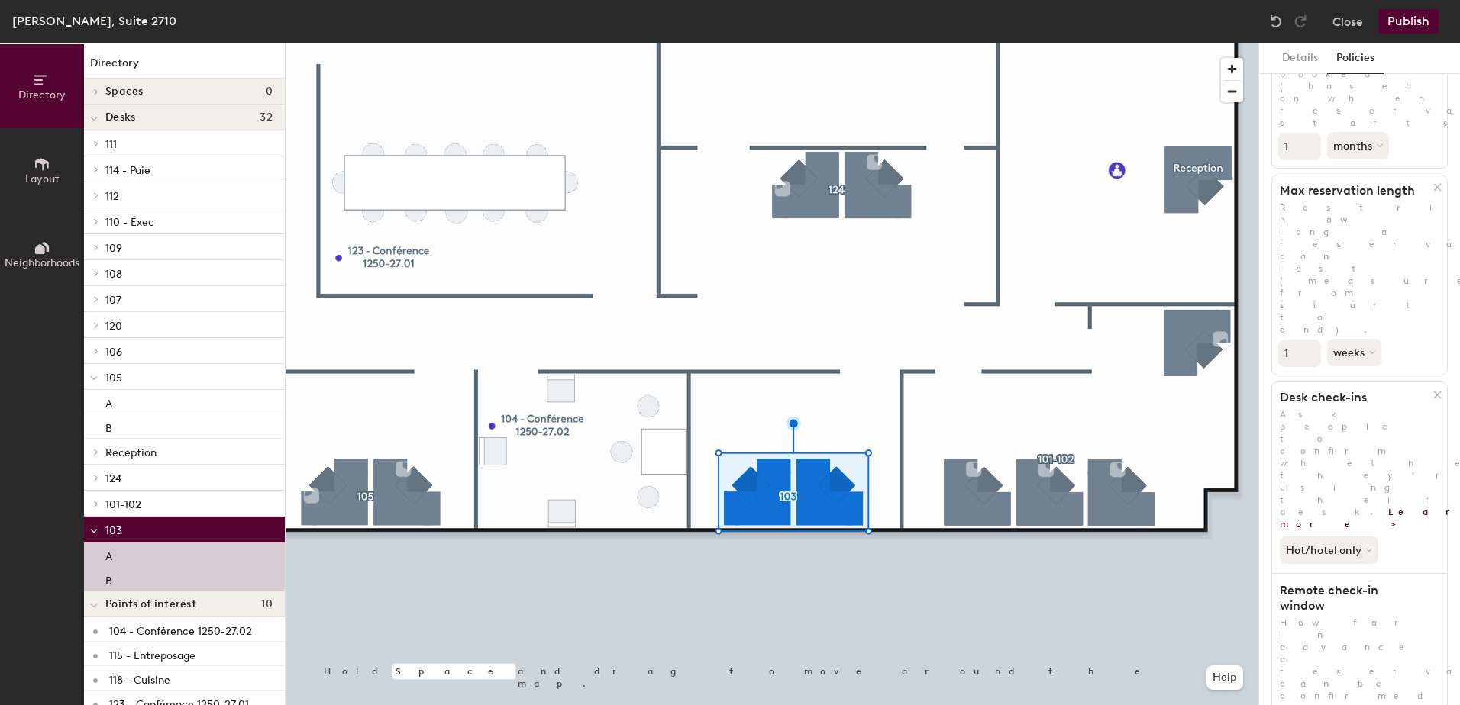
scroll to position [181, 0]
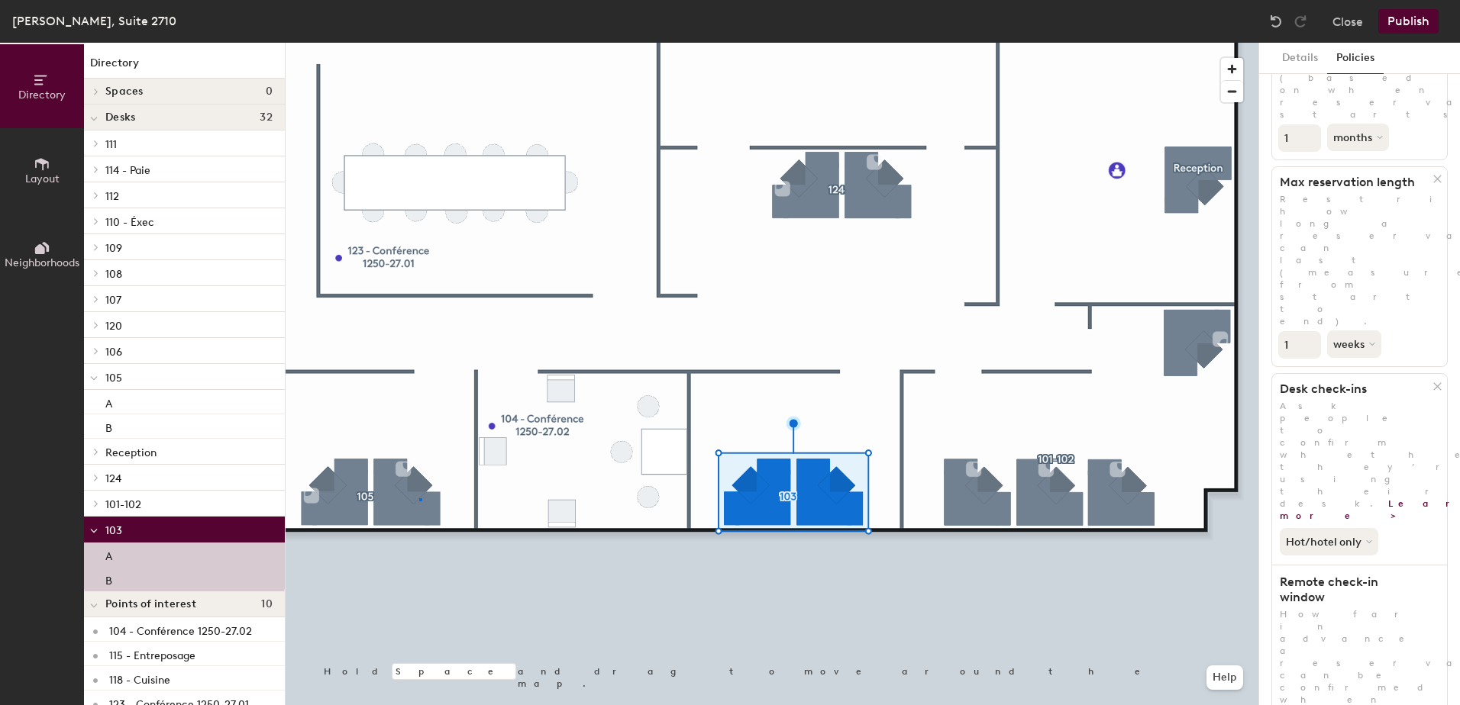
click at [419, 43] on div at bounding box center [771, 43] width 973 height 0
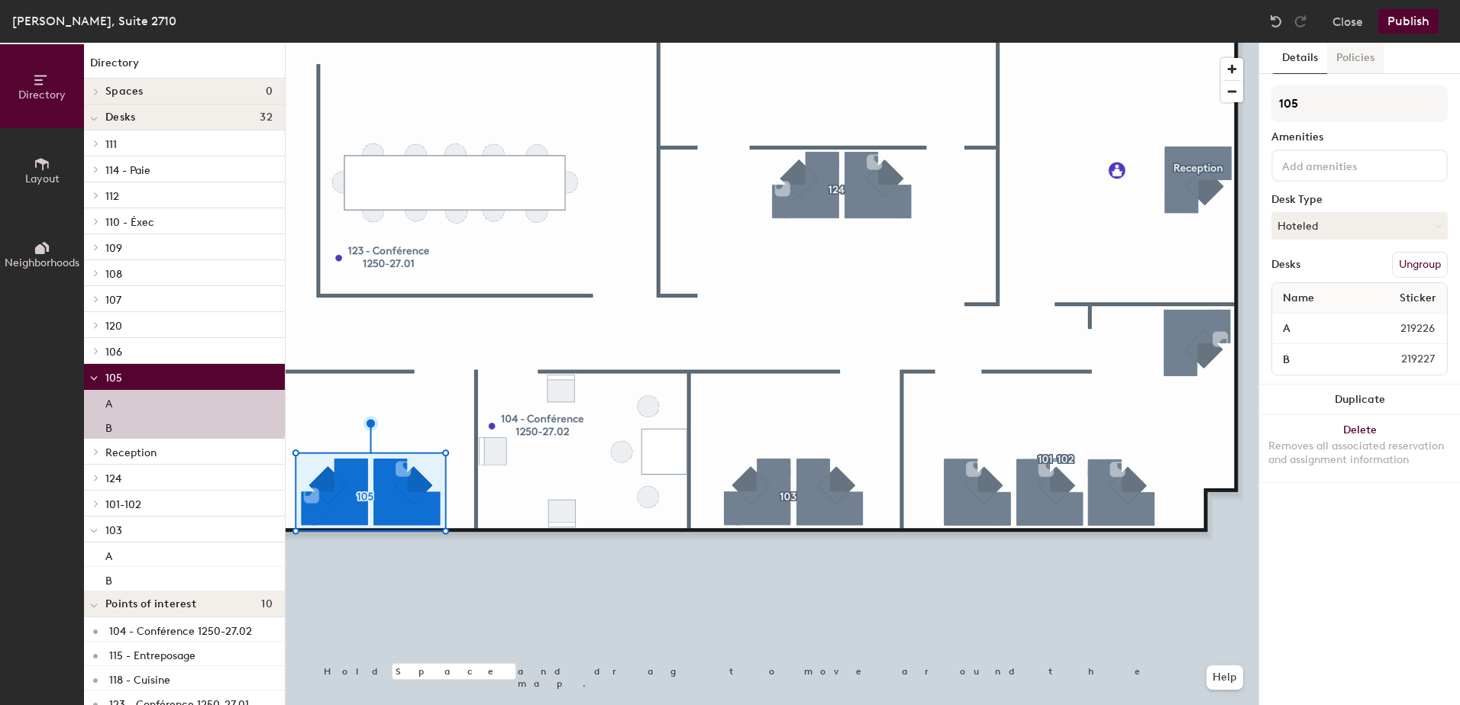
click at [1360, 58] on button "Policies" at bounding box center [1355, 58] width 56 height 31
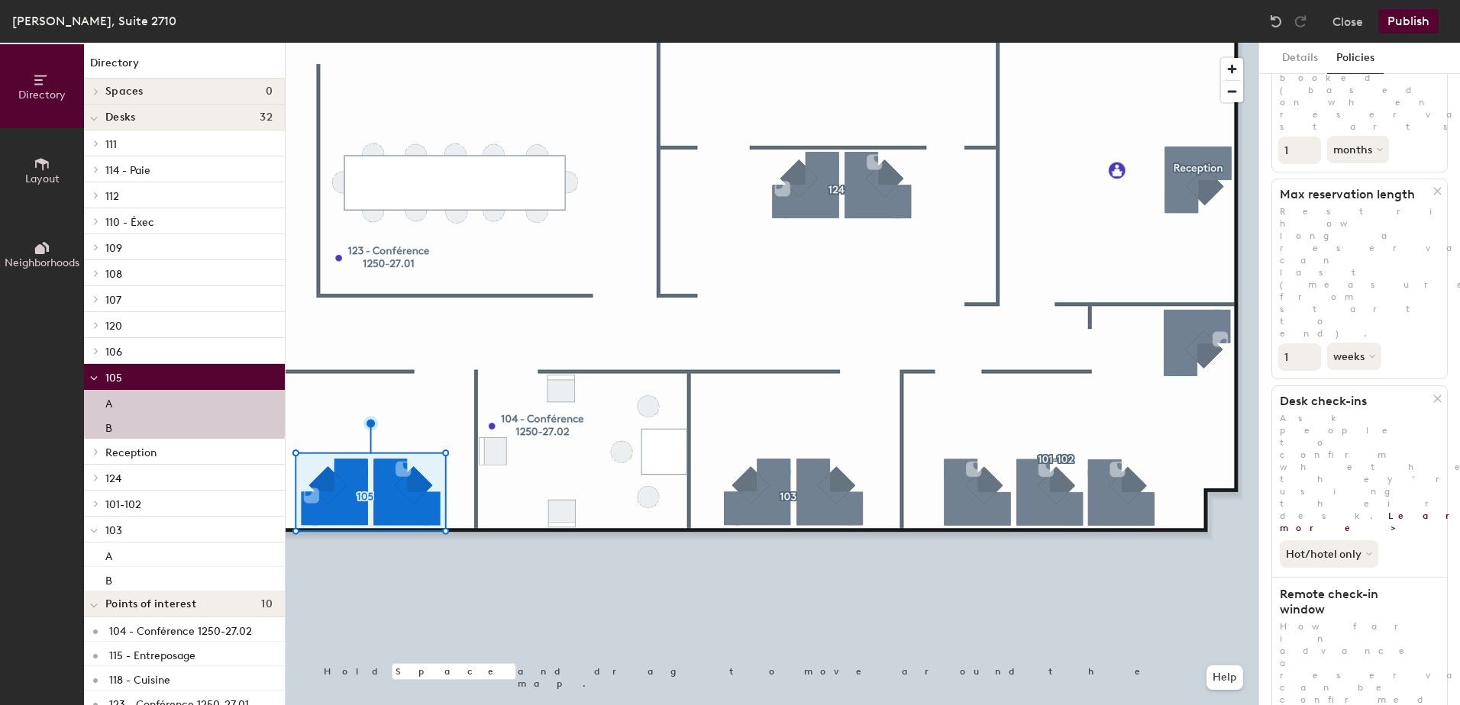
scroll to position [181, 0]
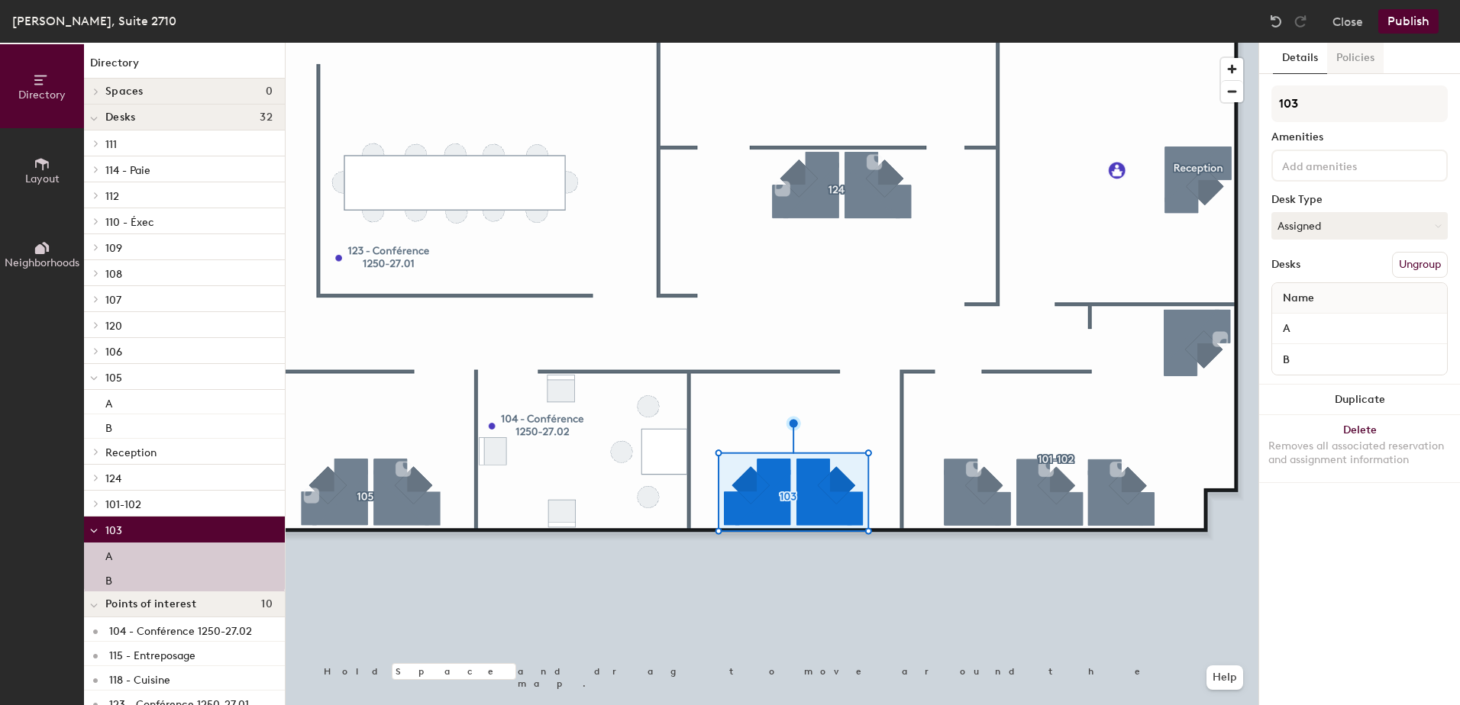
click at [1356, 56] on button "Policies" at bounding box center [1355, 58] width 56 height 31
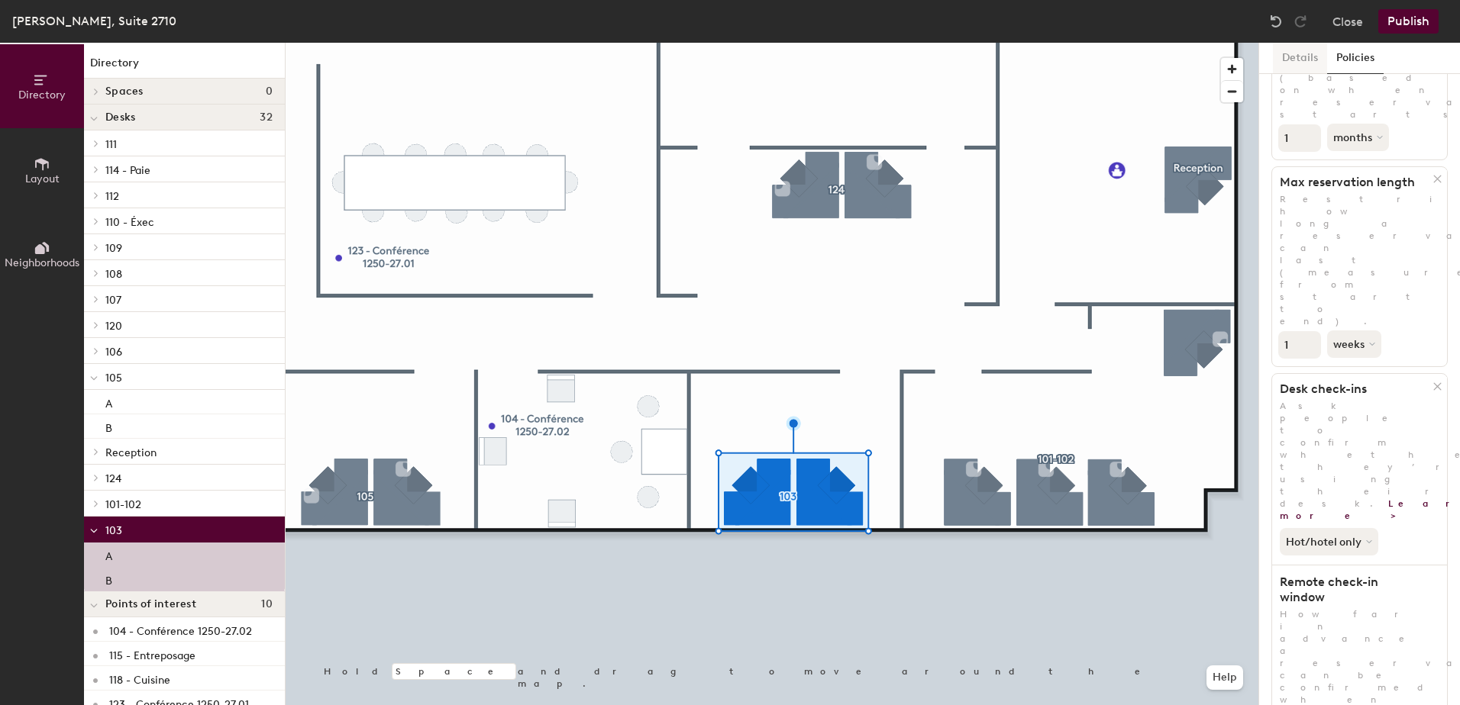
click at [1298, 55] on button "Details" at bounding box center [1300, 58] width 54 height 31
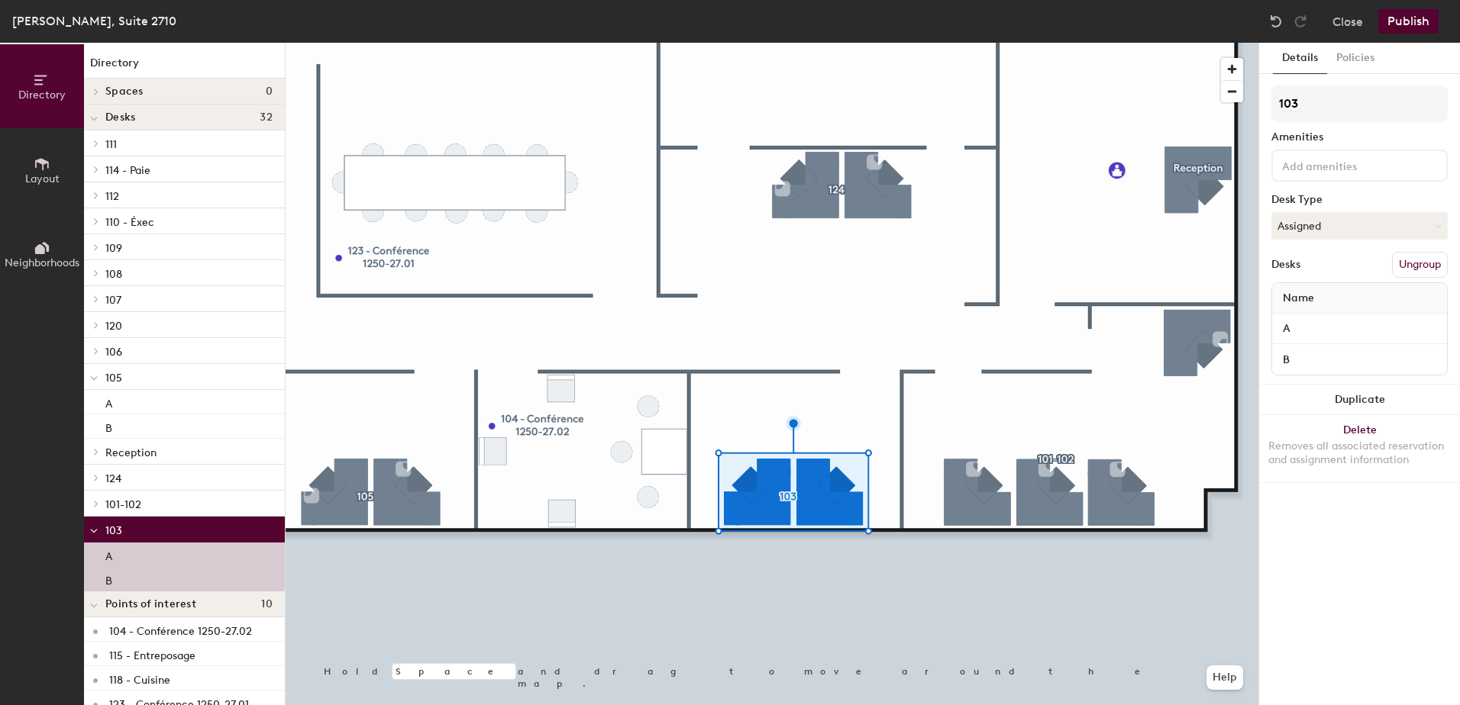
drag, startPoint x: 1411, startPoint y: 20, endPoint x: 1401, endPoint y: 32, distance: 15.7
click at [1407, 26] on button "Publish" at bounding box center [1408, 21] width 60 height 24
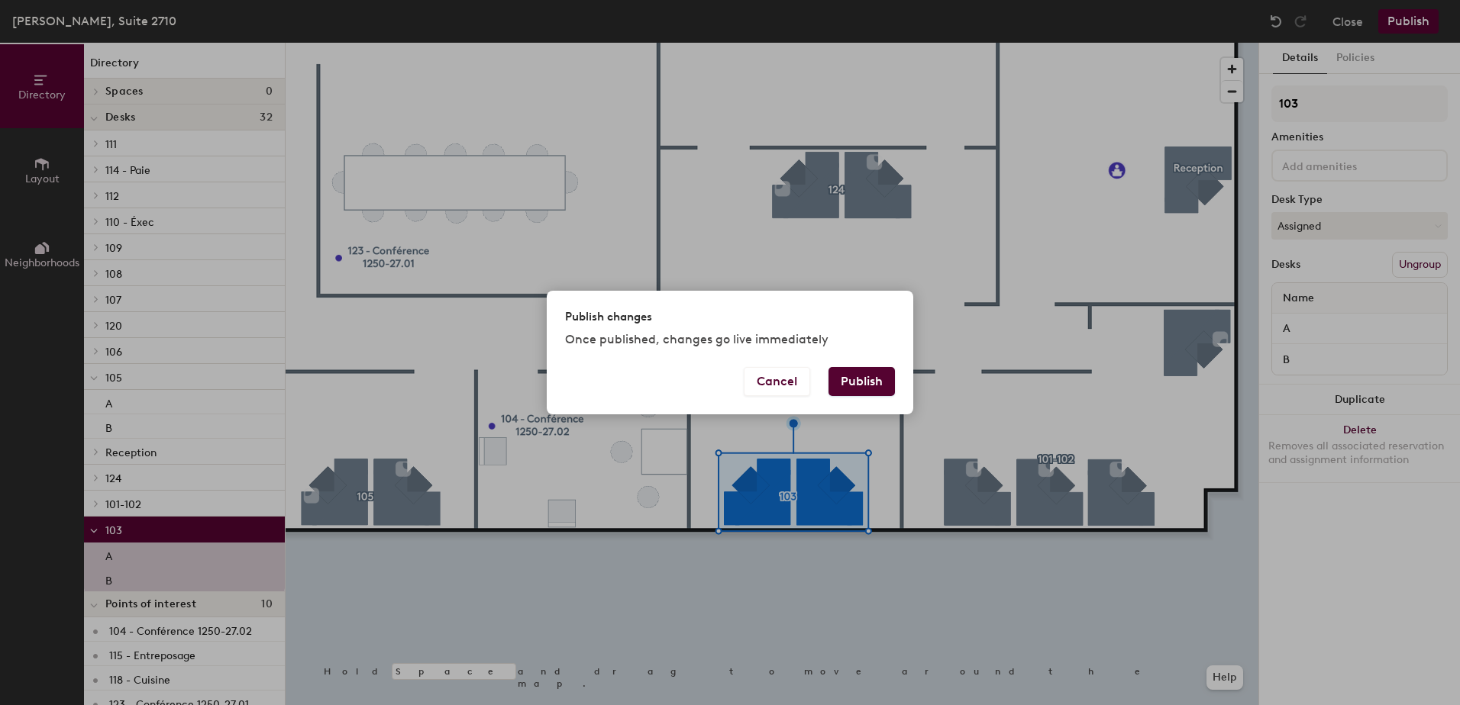
click at [838, 379] on button "Publish" at bounding box center [861, 381] width 66 height 29
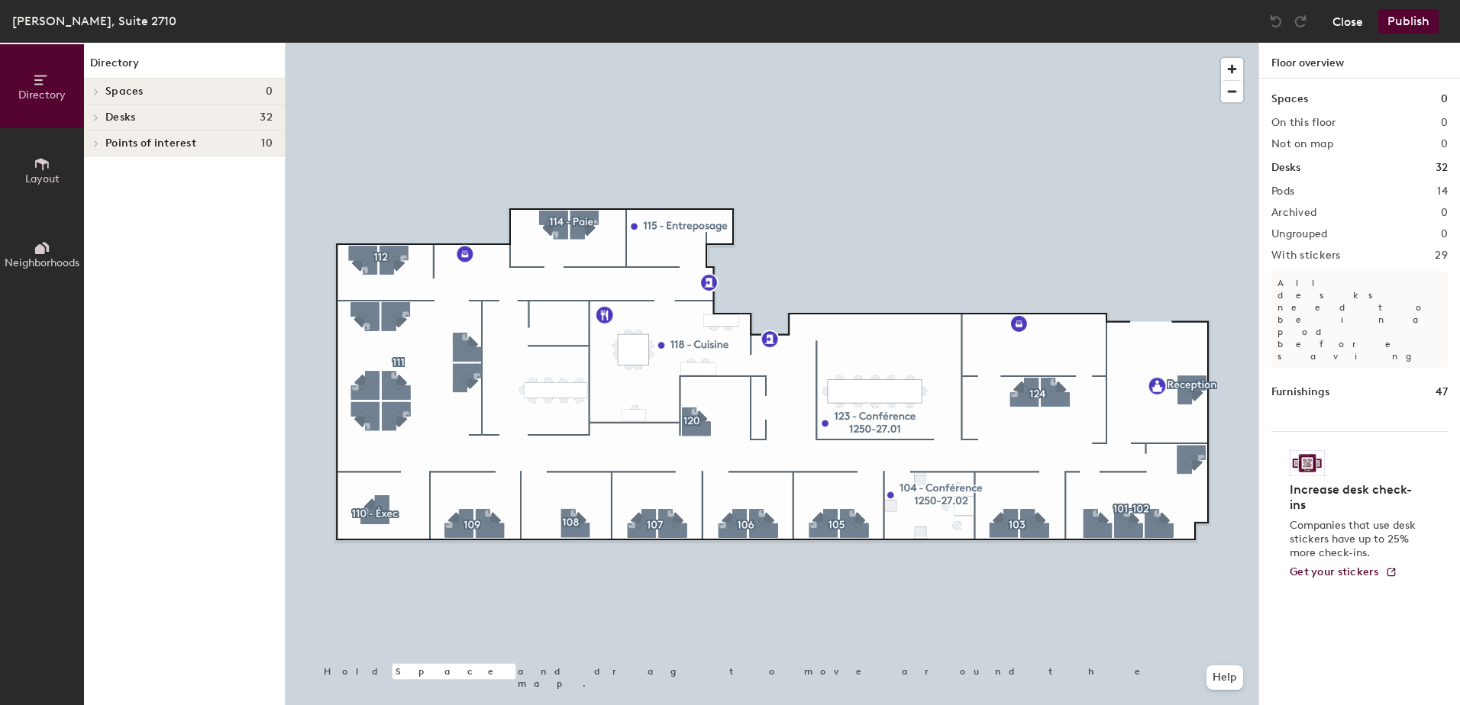
click at [1360, 22] on button "Close" at bounding box center [1347, 21] width 31 height 24
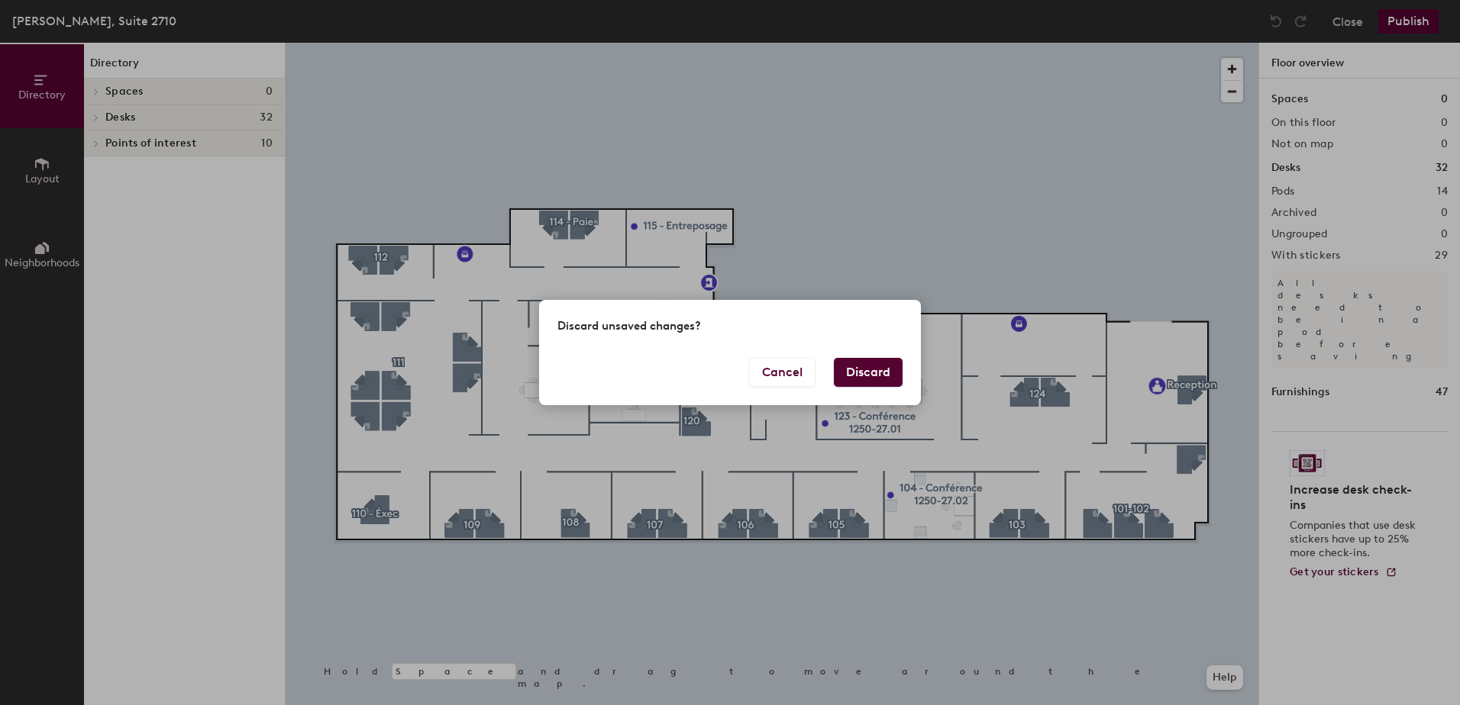
click at [874, 377] on button "Discard" at bounding box center [868, 372] width 69 height 29
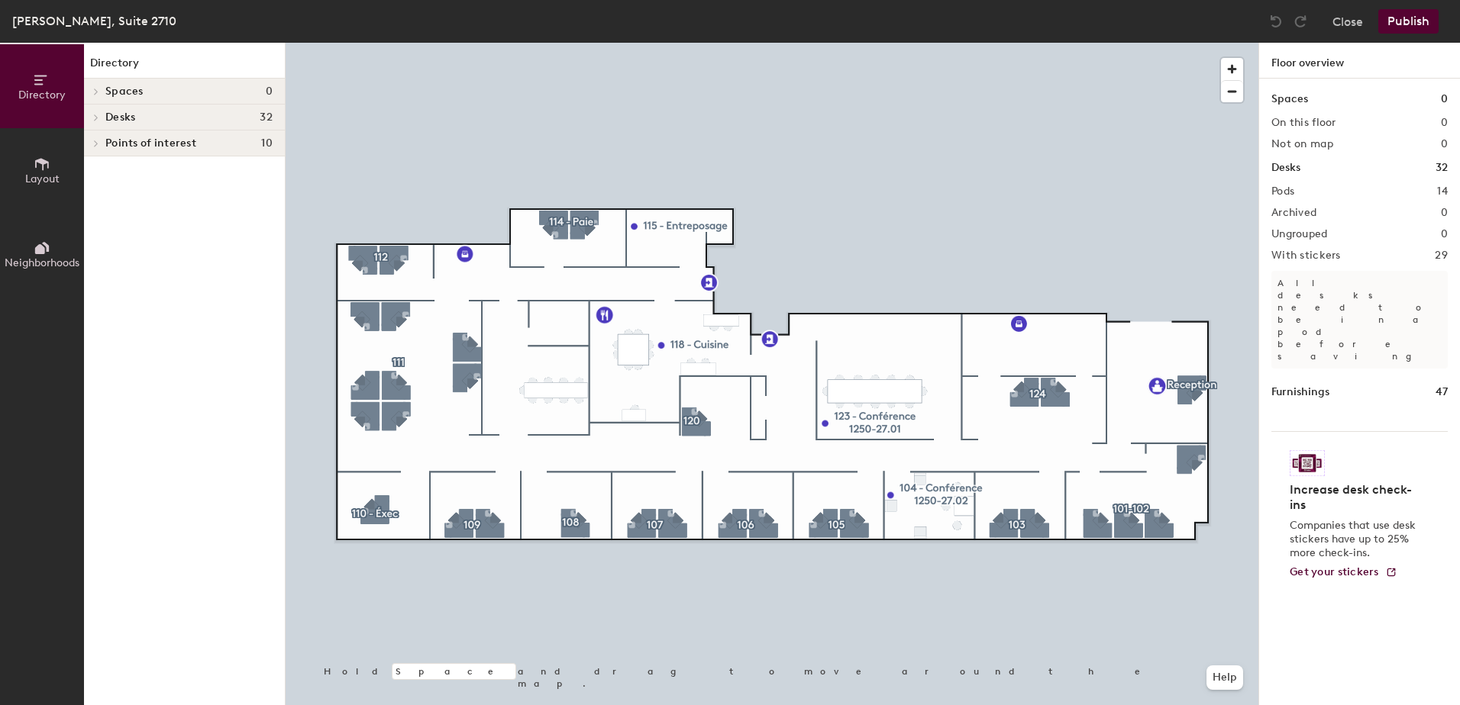
click at [107, 148] on span "Points of interest" at bounding box center [150, 143] width 91 height 12
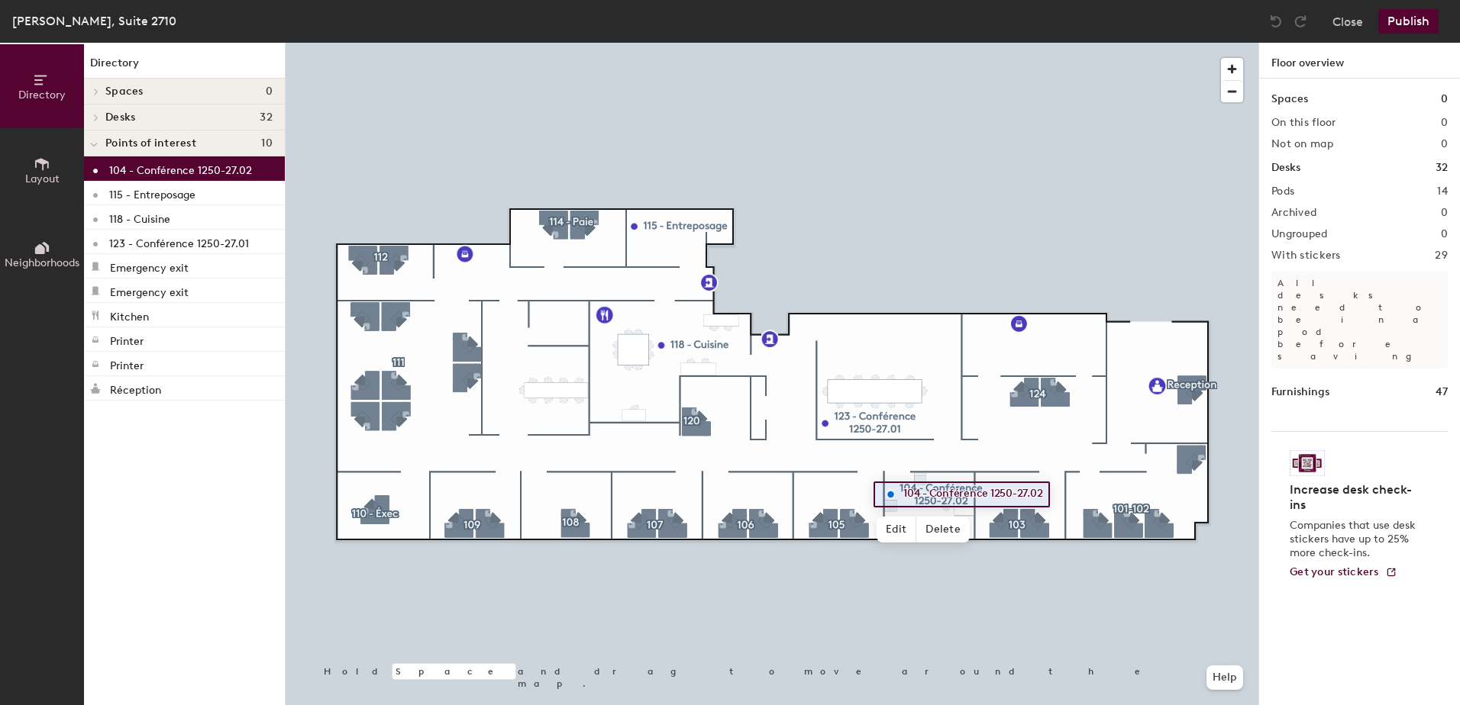
click at [164, 172] on p "104 - Conférence 1250-27.02" at bounding box center [180, 169] width 143 height 18
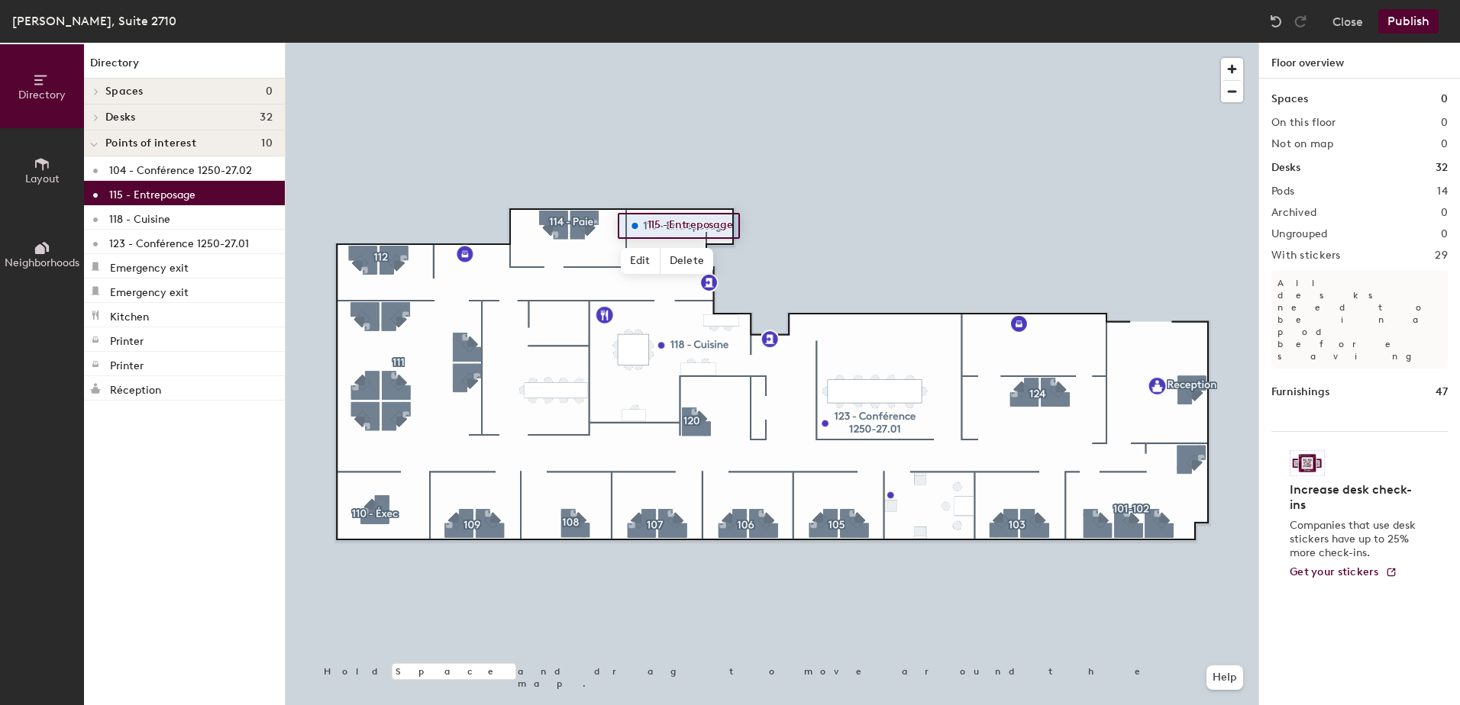
click at [153, 194] on p "115 - Entreposage" at bounding box center [152, 193] width 86 height 18
click at [149, 241] on p "123 - Conférence 1250-27.01" at bounding box center [179, 242] width 140 height 18
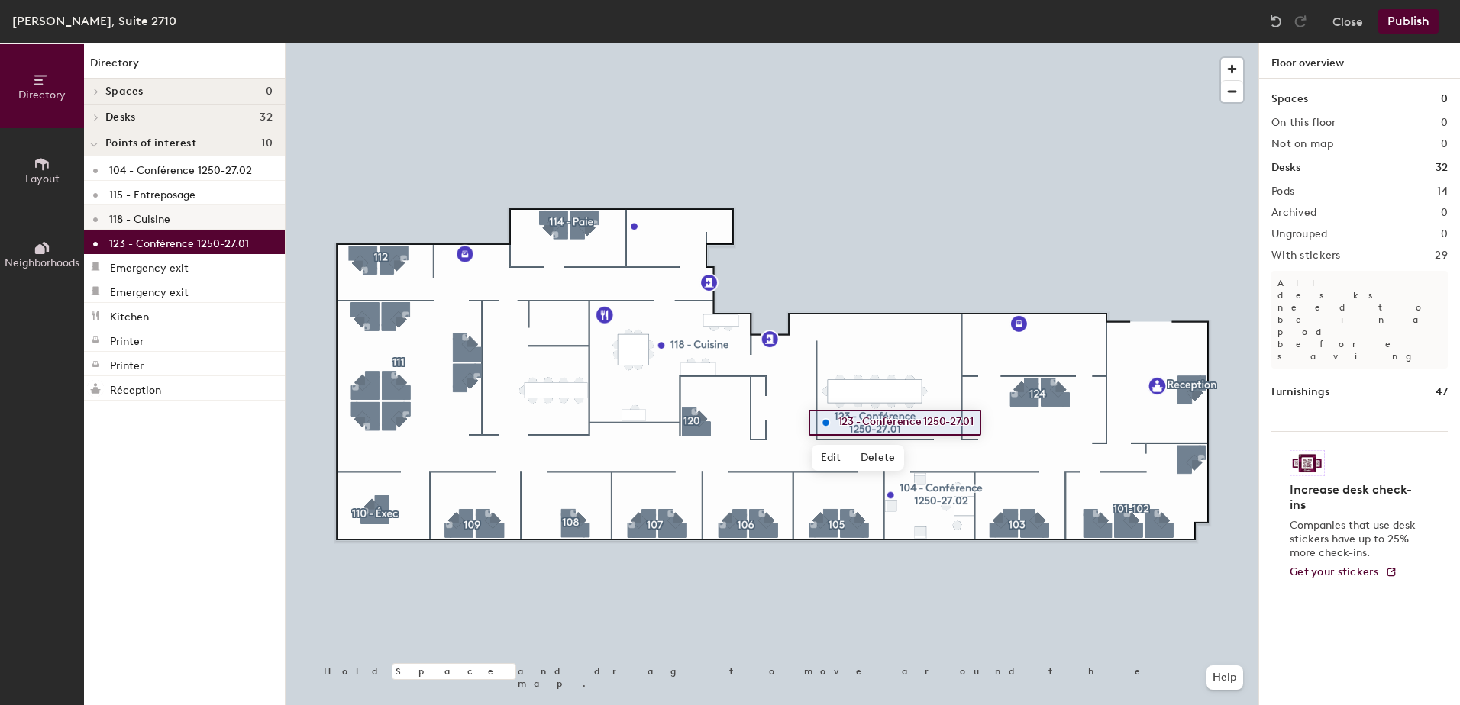
click at [143, 212] on p "118 - Cuisine" at bounding box center [139, 217] width 61 height 18
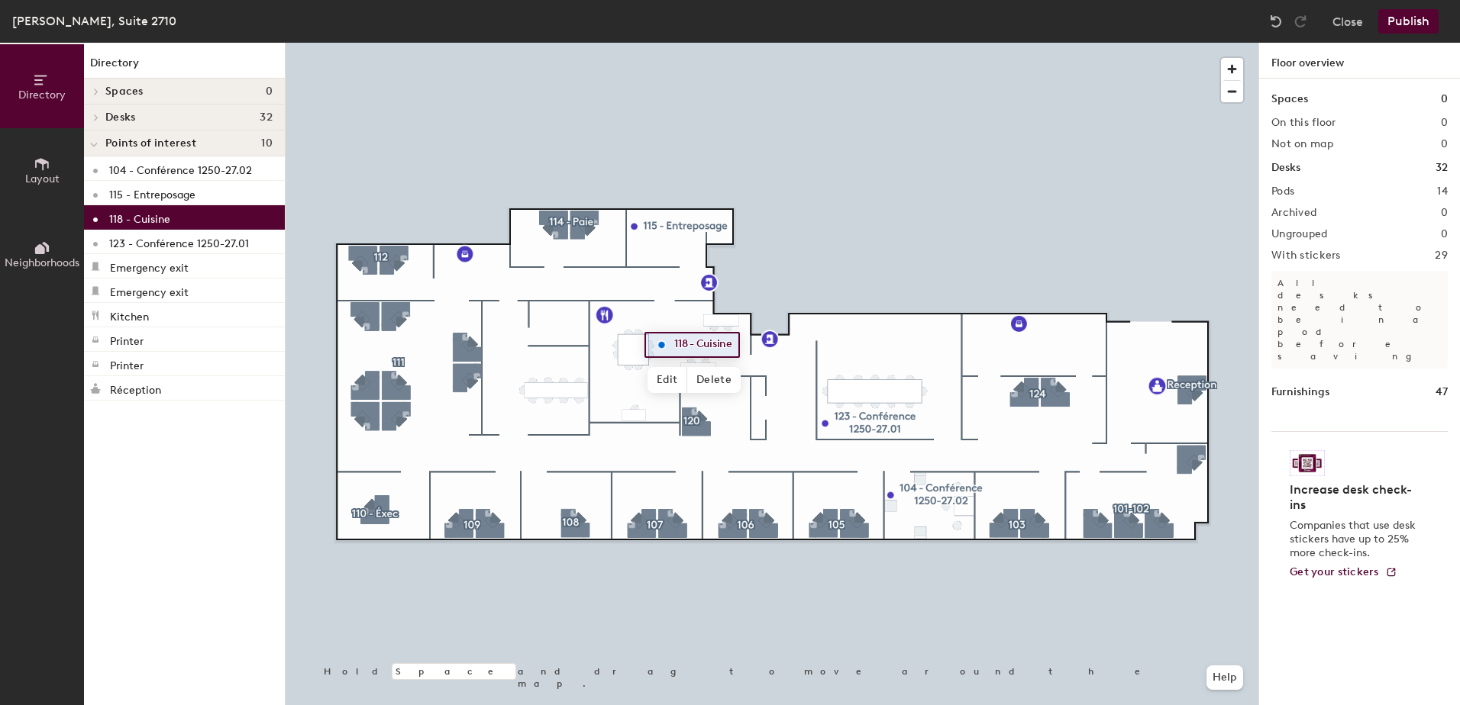
click at [95, 142] on icon at bounding box center [94, 145] width 8 height 6
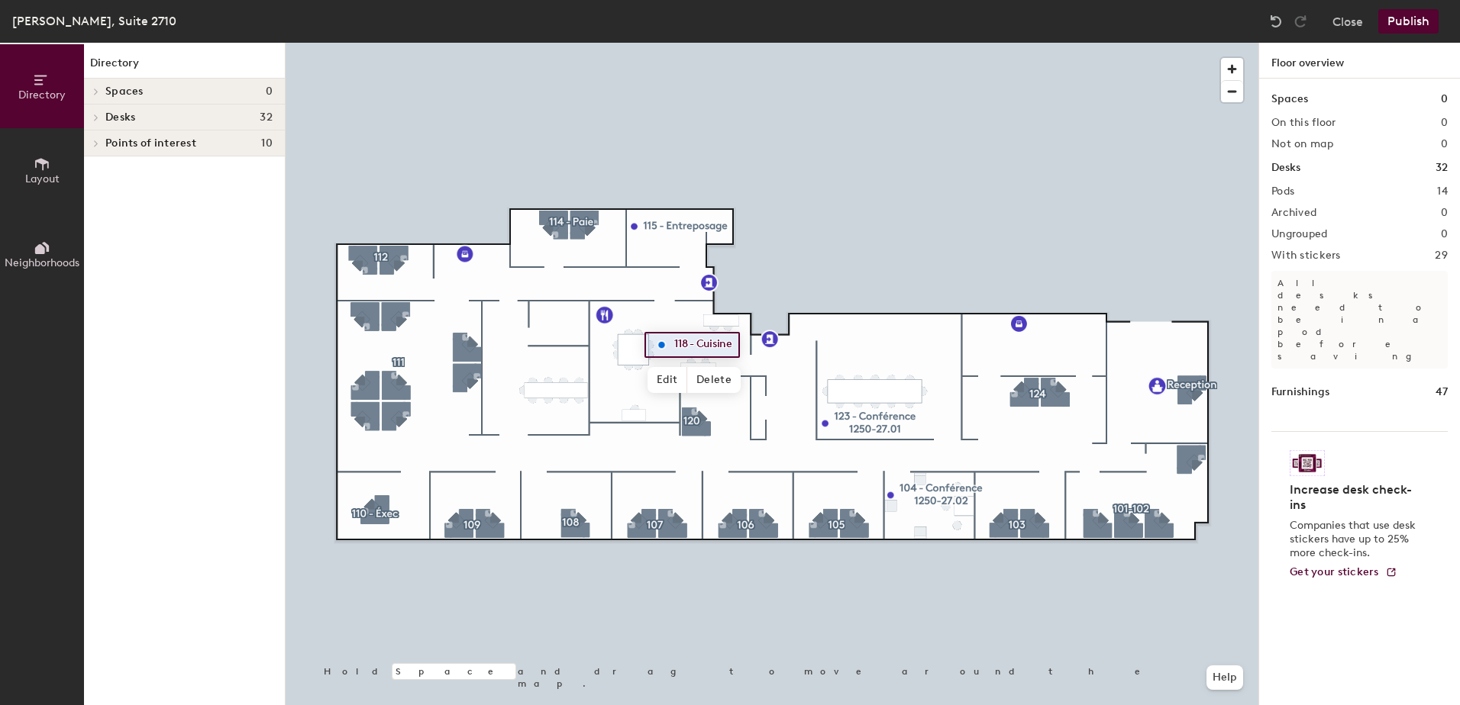
click at [105, 118] on div "Desks 32" at bounding box center [184, 118] width 201 height 26
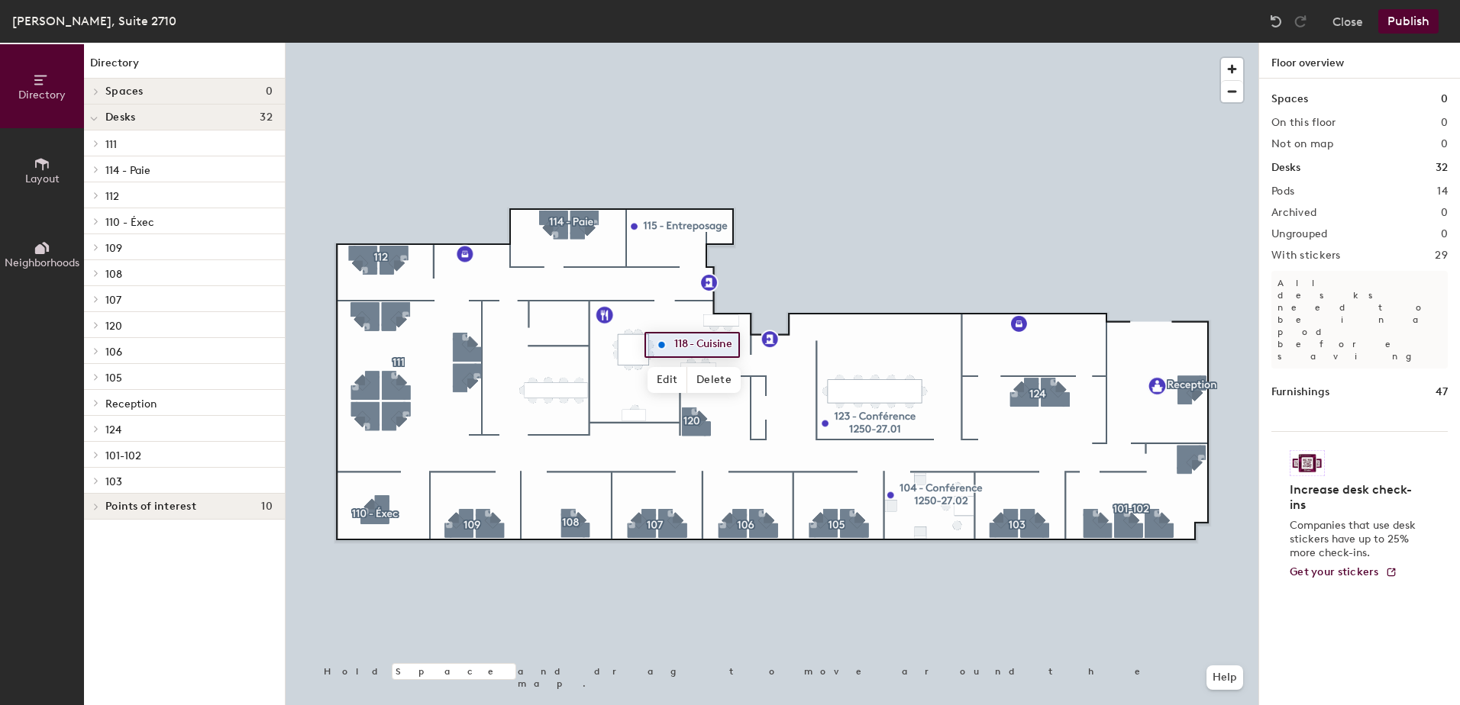
click at [144, 476] on p "103" at bounding box center [188, 481] width 167 height 20
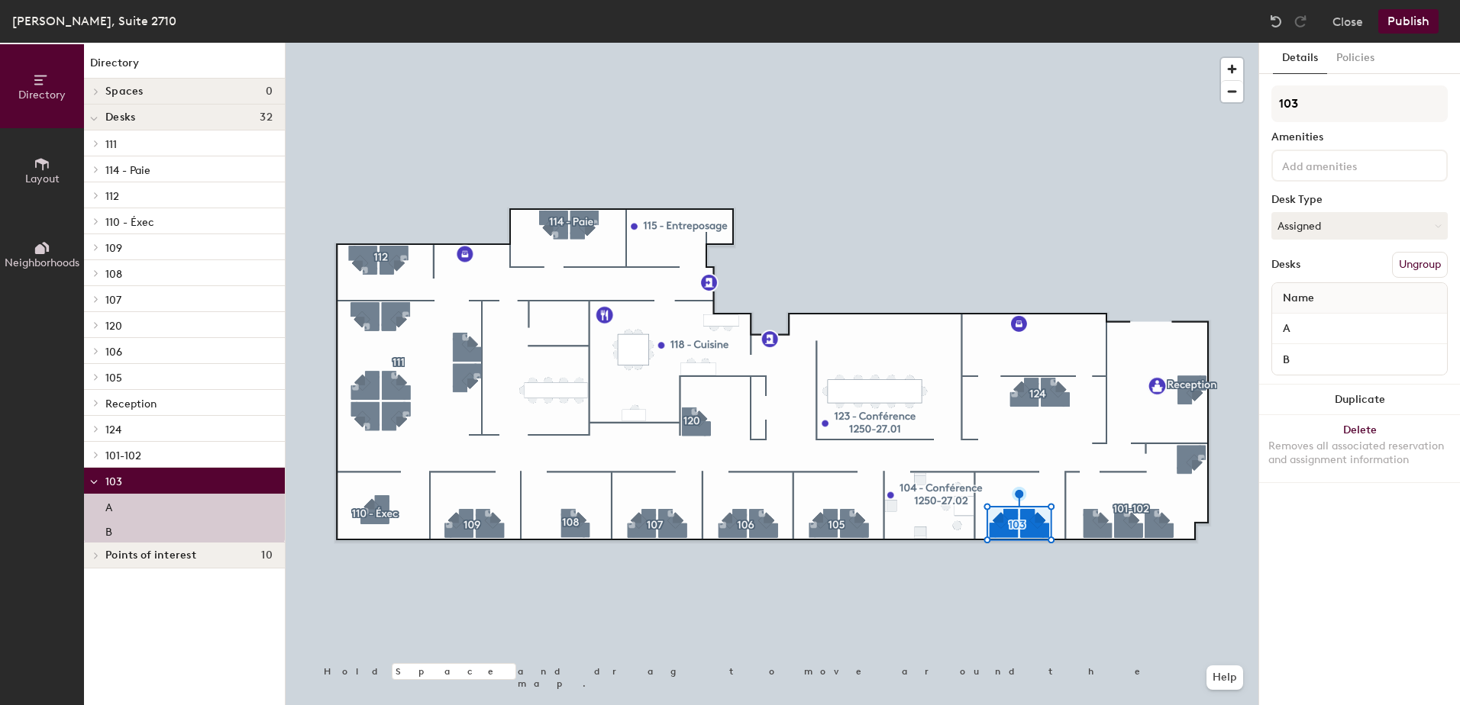
click at [130, 550] on span "Points of interest" at bounding box center [150, 556] width 91 height 12
click at [1346, 14] on button "Close" at bounding box center [1347, 21] width 31 height 24
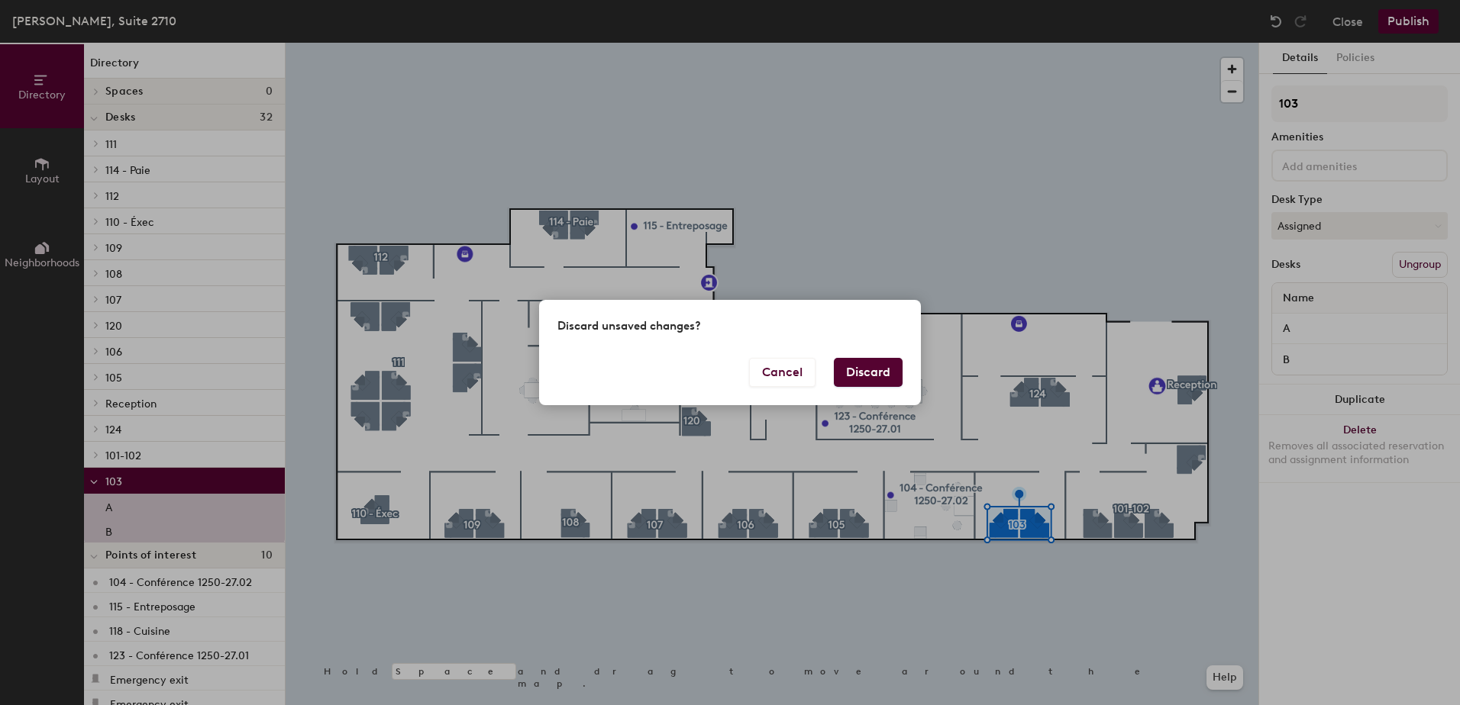
click at [856, 371] on button "Discard" at bounding box center [868, 372] width 69 height 29
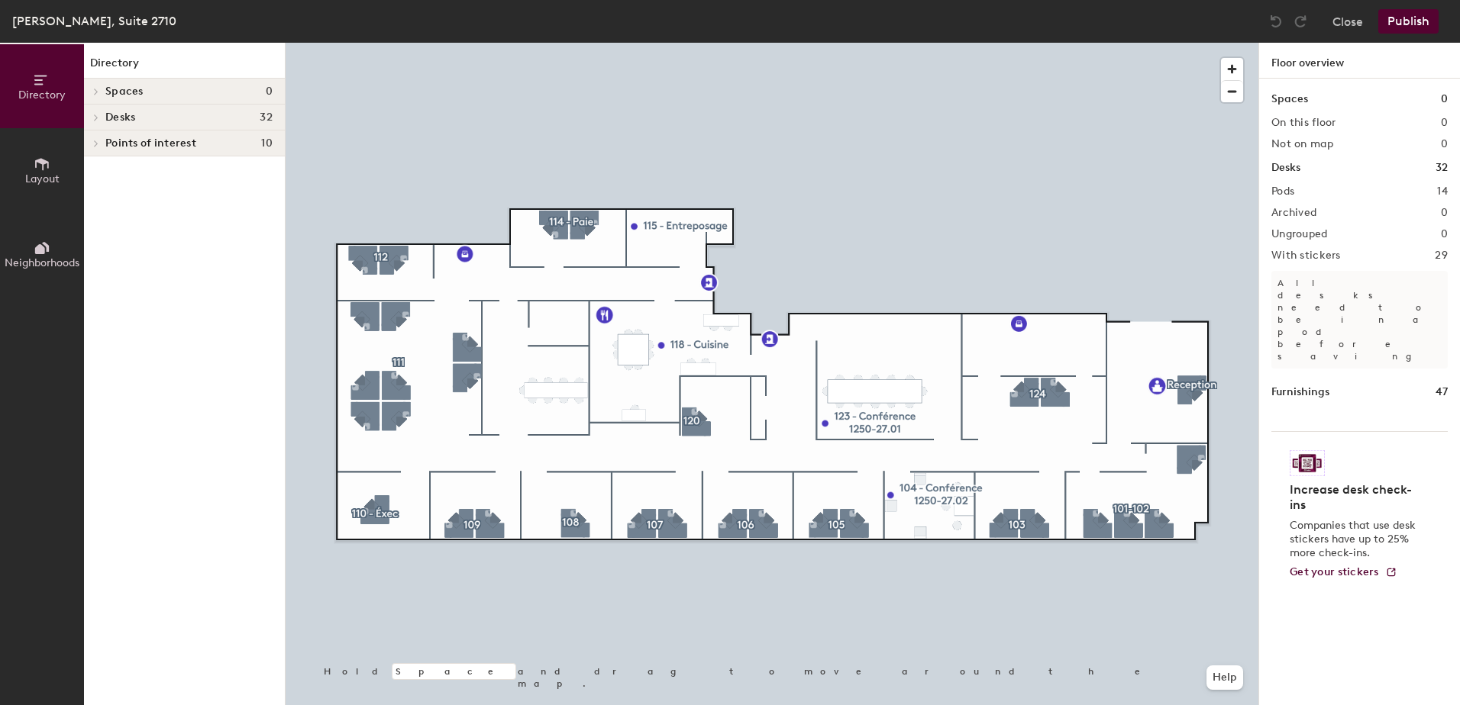
click at [1039, 43] on div at bounding box center [771, 43] width 973 height 0
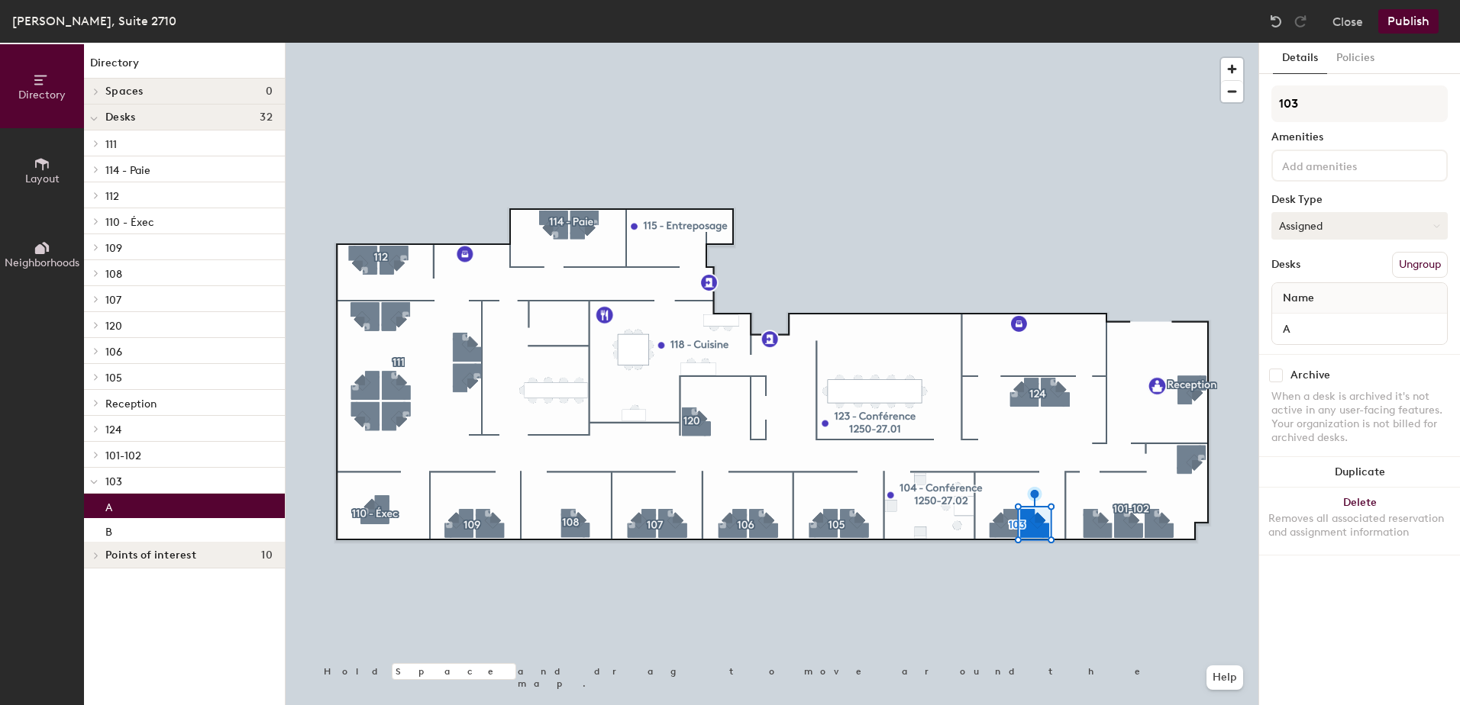
click at [1369, 225] on button "Assigned" at bounding box center [1359, 225] width 176 height 27
click at [1321, 318] on div "Hoteled" at bounding box center [1348, 319] width 153 height 23
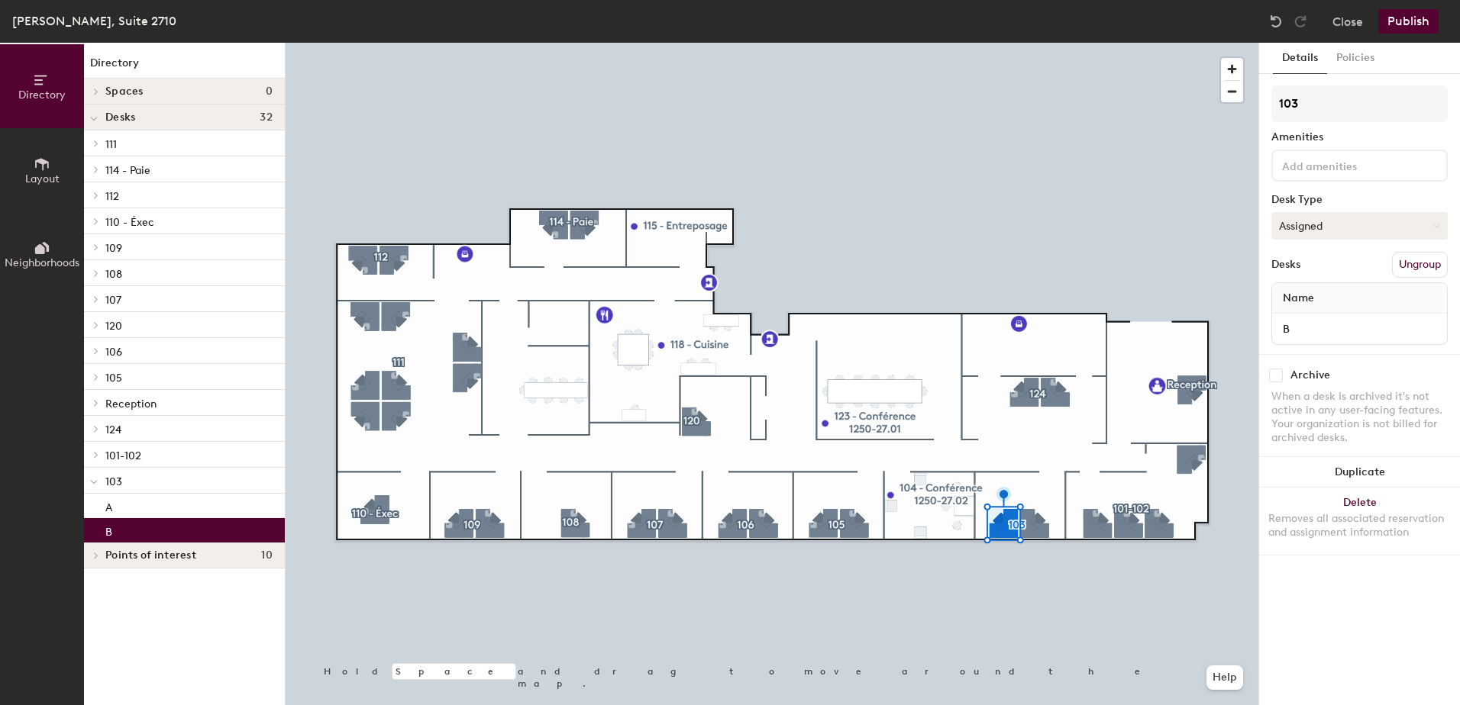
click at [1317, 228] on button "Assigned" at bounding box center [1359, 225] width 176 height 27
click at [1308, 320] on div "Hoteled" at bounding box center [1348, 319] width 153 height 23
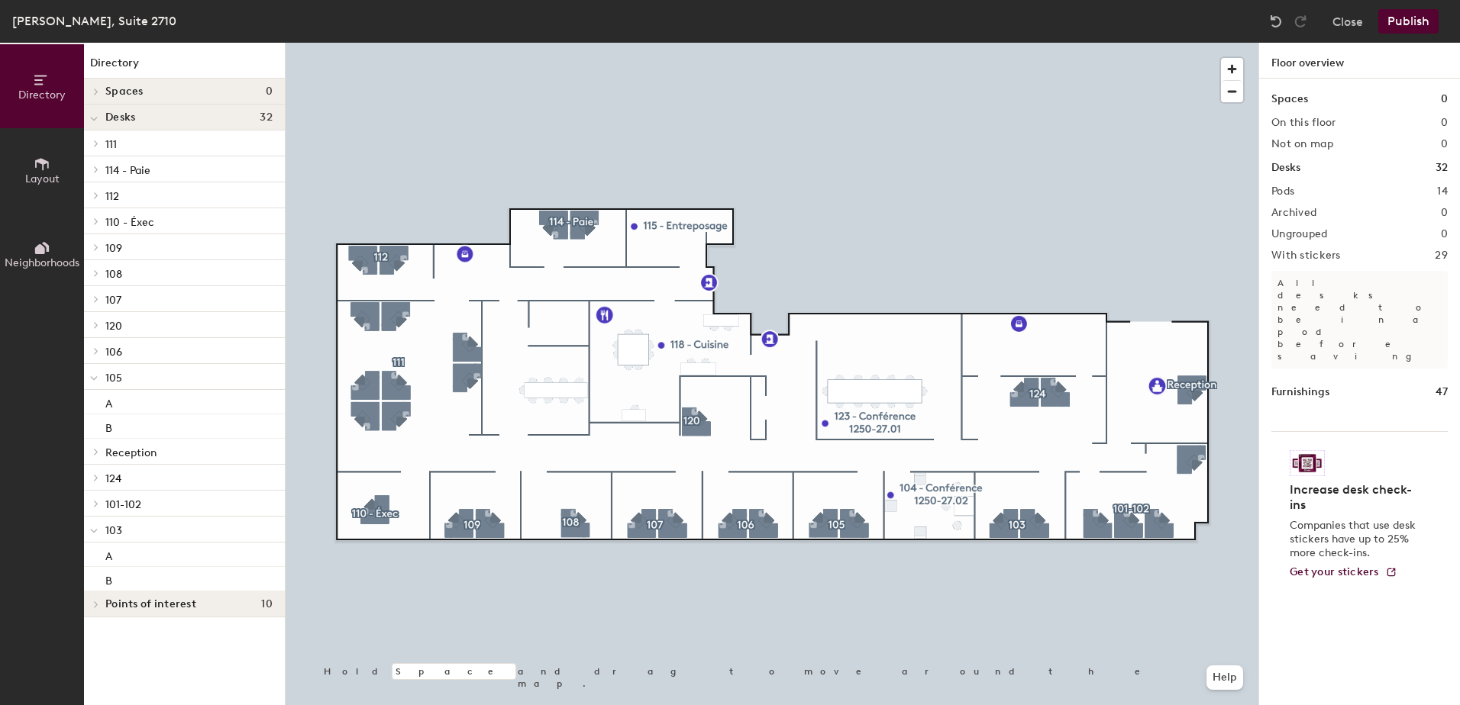
click at [1408, 15] on button "Publish" at bounding box center [1408, 21] width 60 height 24
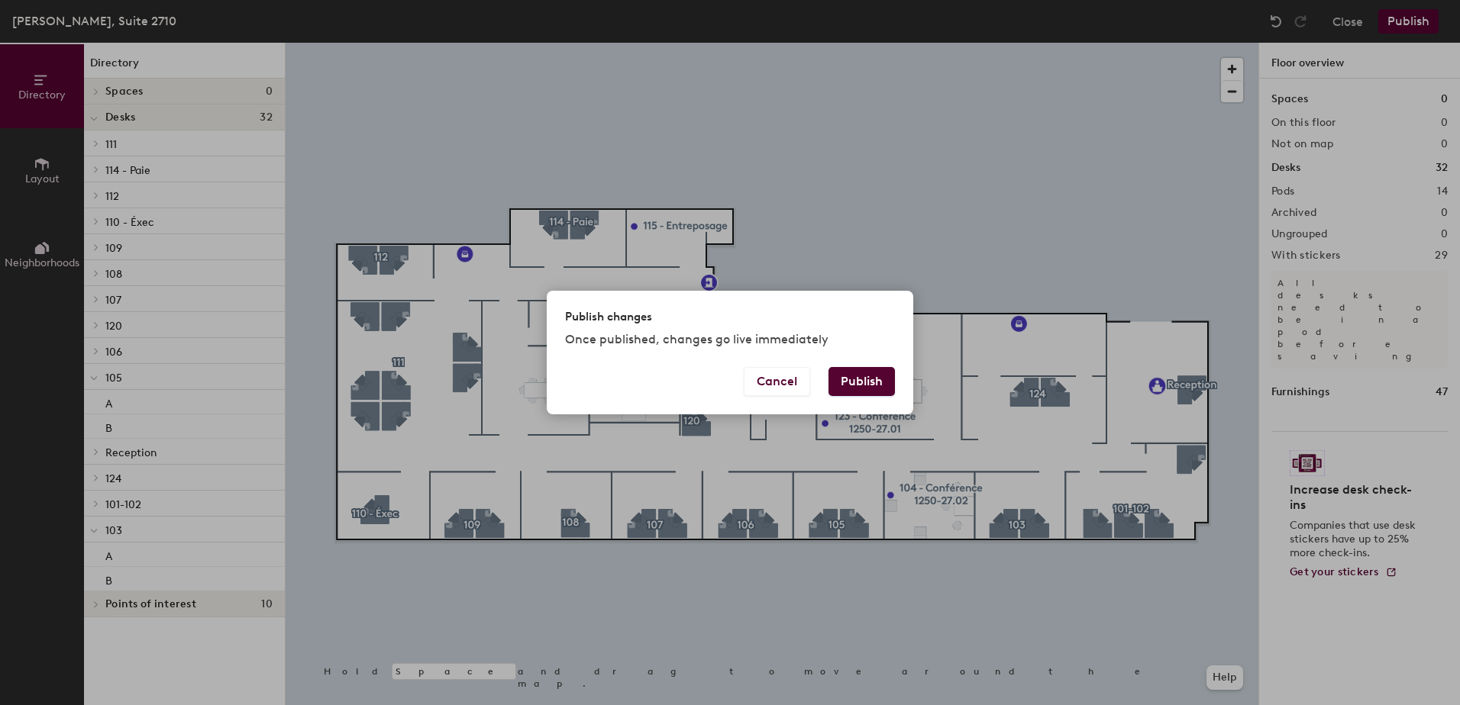
drag, startPoint x: 874, startPoint y: 389, endPoint x: 898, endPoint y: 404, distance: 28.2
click at [874, 388] on button "Publish" at bounding box center [861, 381] width 66 height 29
